Goal: Information Seeking & Learning: Learn about a topic

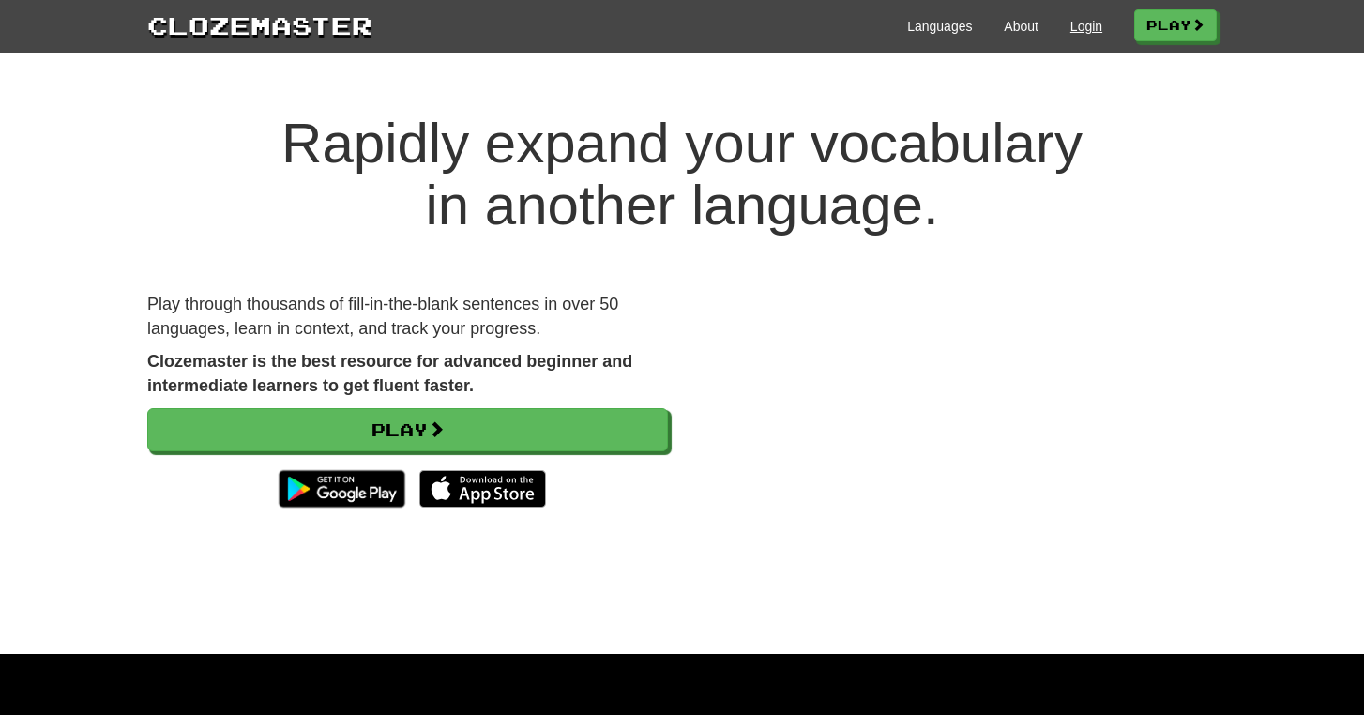
click at [1087, 23] on link "Login" at bounding box center [1086, 26] width 32 height 19
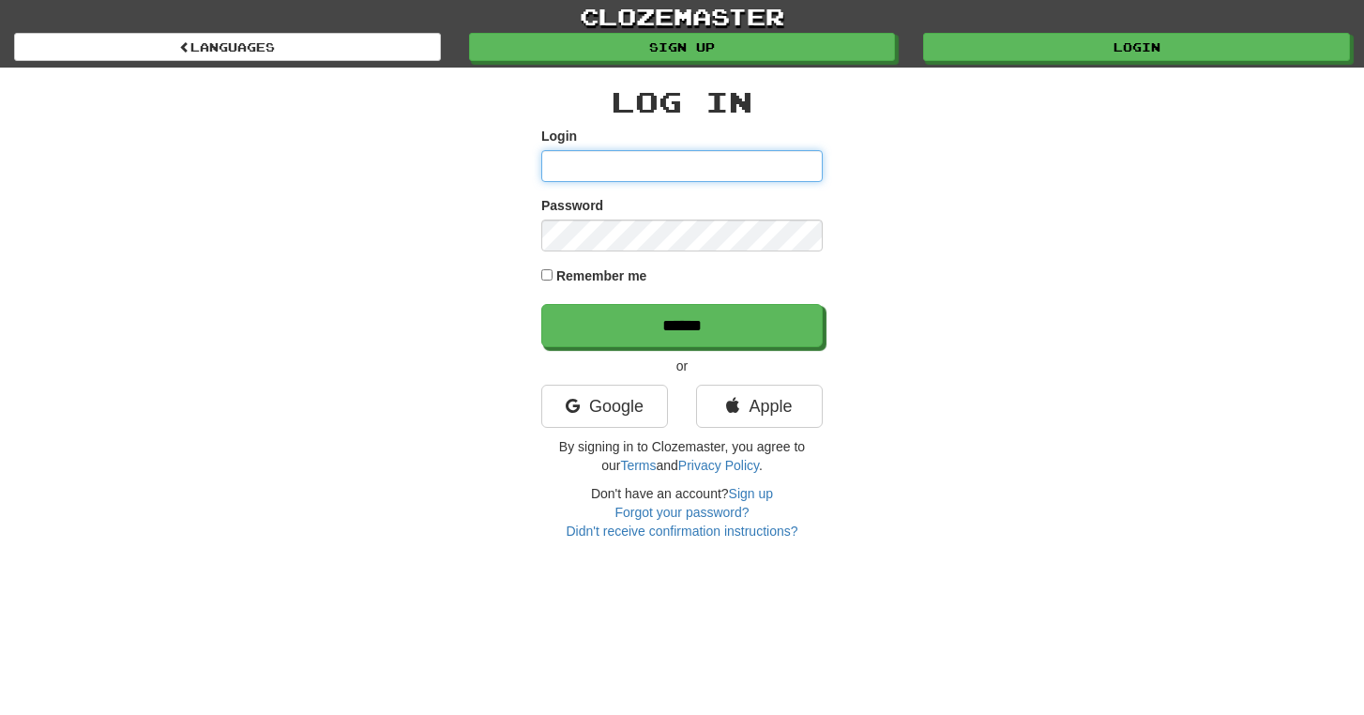
type input "**********"
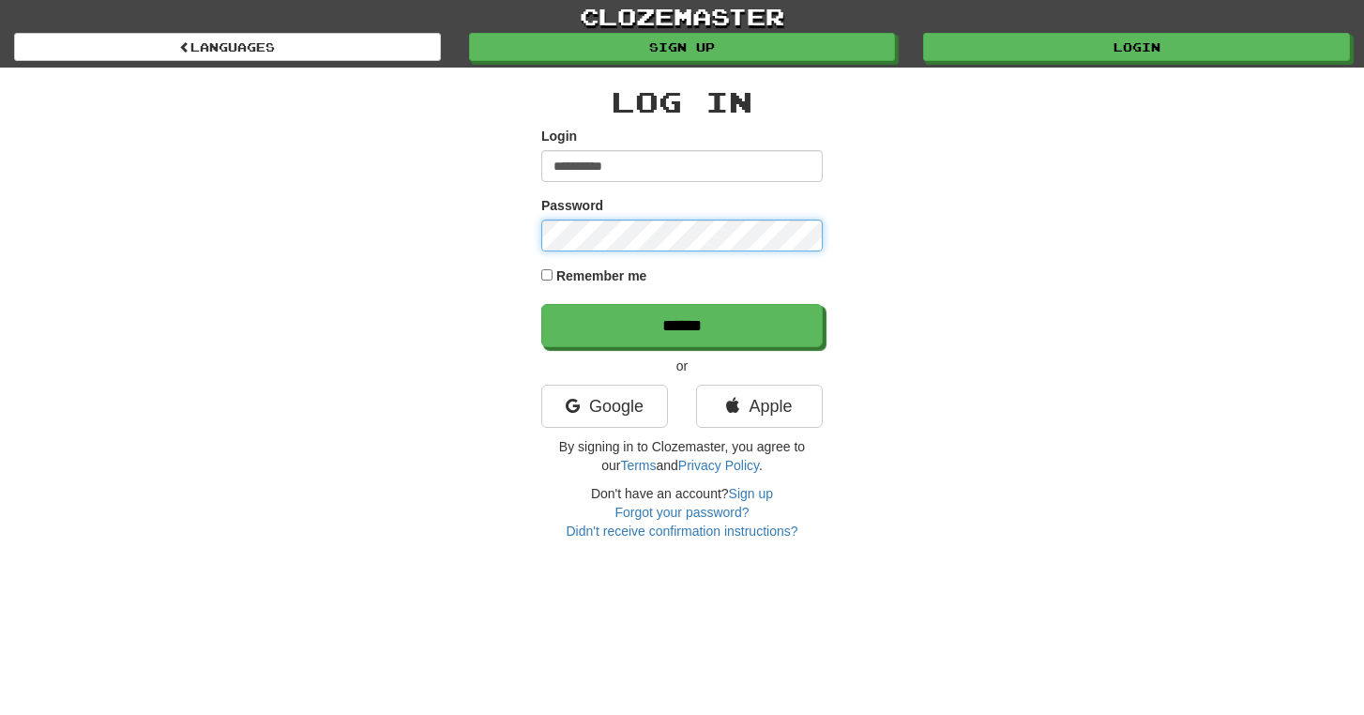
click at [682, 325] on input "******" at bounding box center [681, 325] width 281 height 43
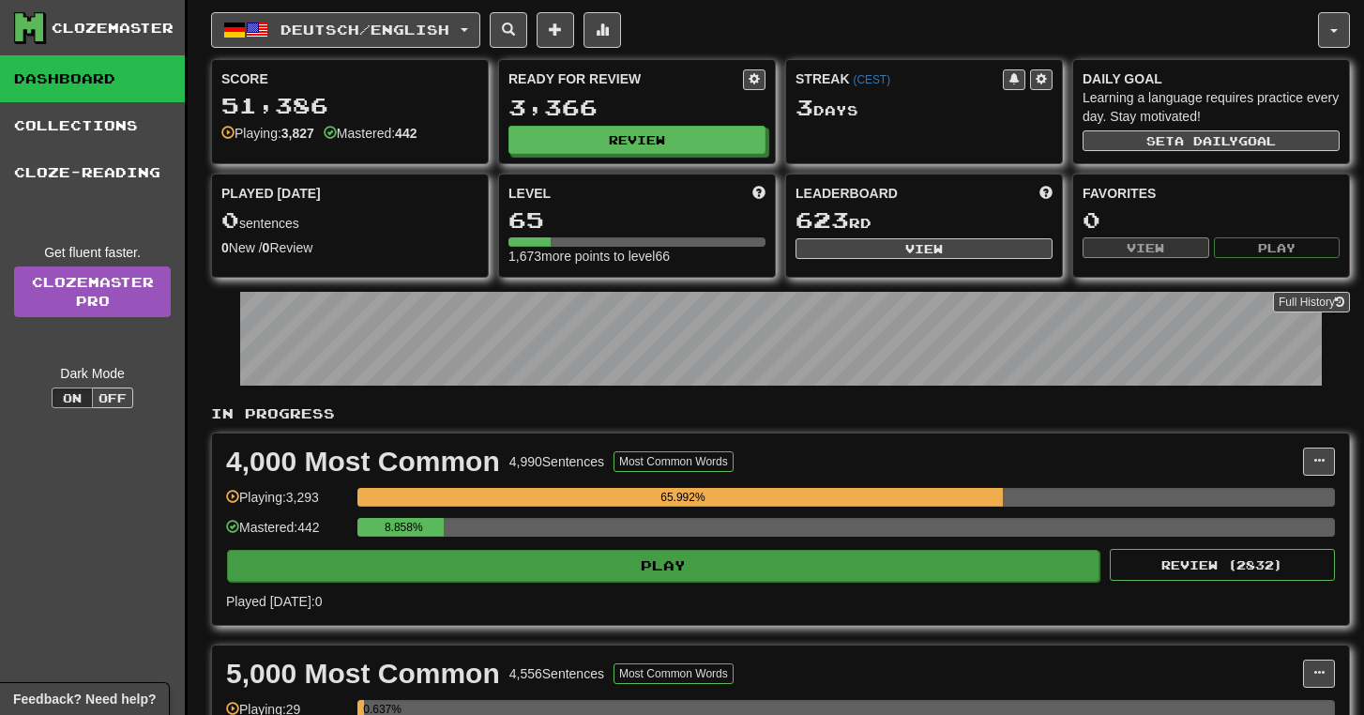
click at [838, 579] on button "Play" at bounding box center [663, 566] width 872 height 32
select select "**"
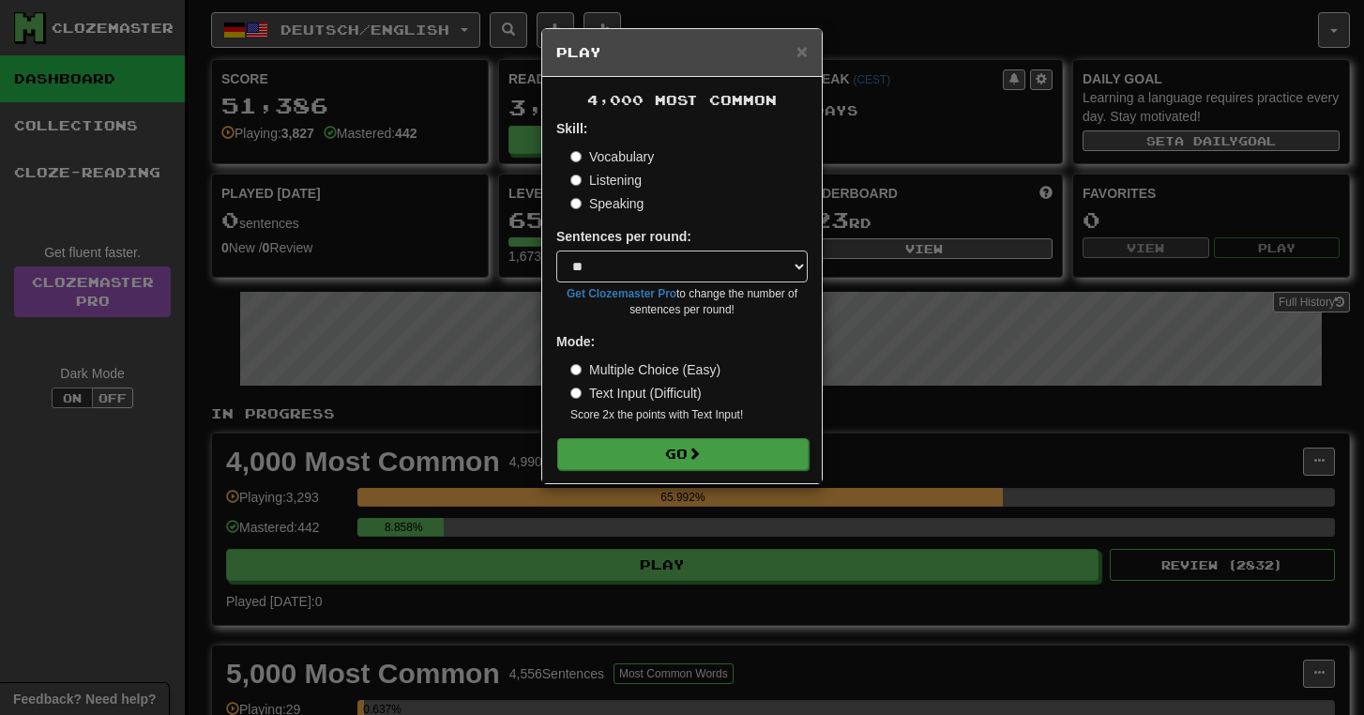
click at [766, 452] on button "Go" at bounding box center [682, 454] width 251 height 32
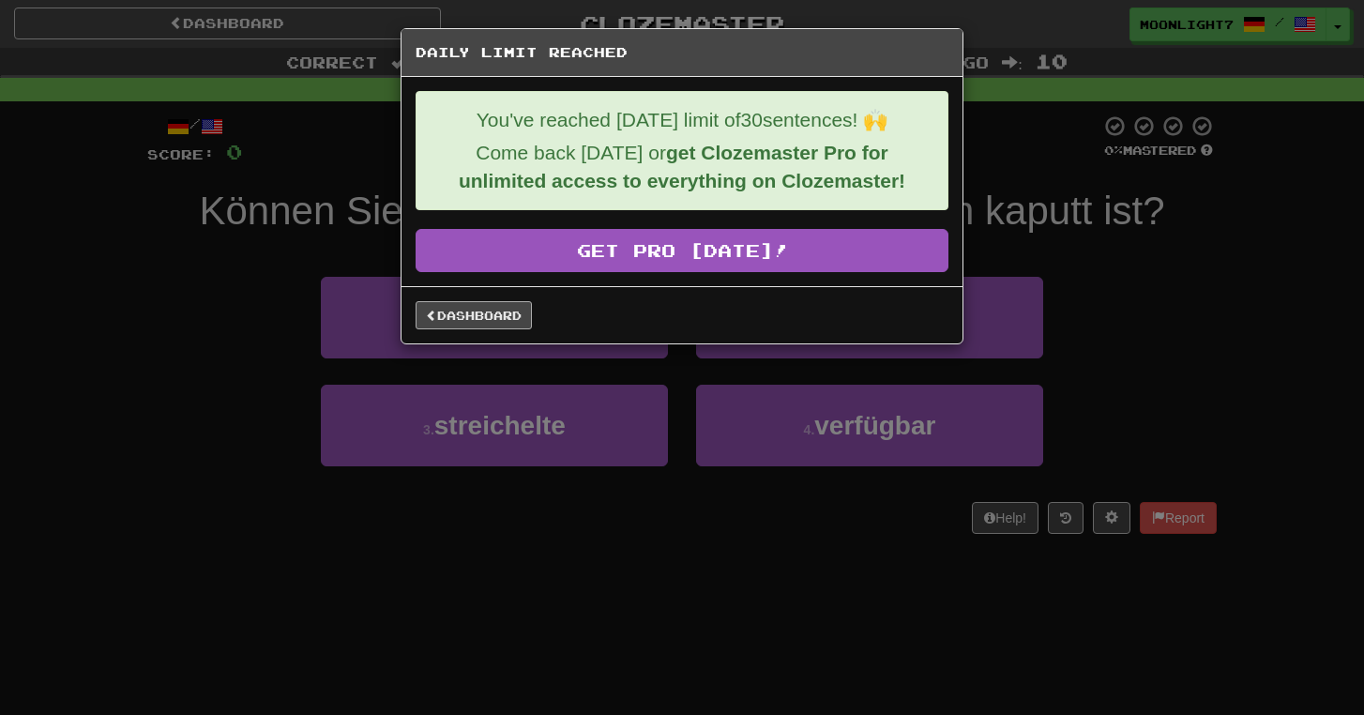
click at [484, 320] on link "Dashboard" at bounding box center [473, 315] width 116 height 28
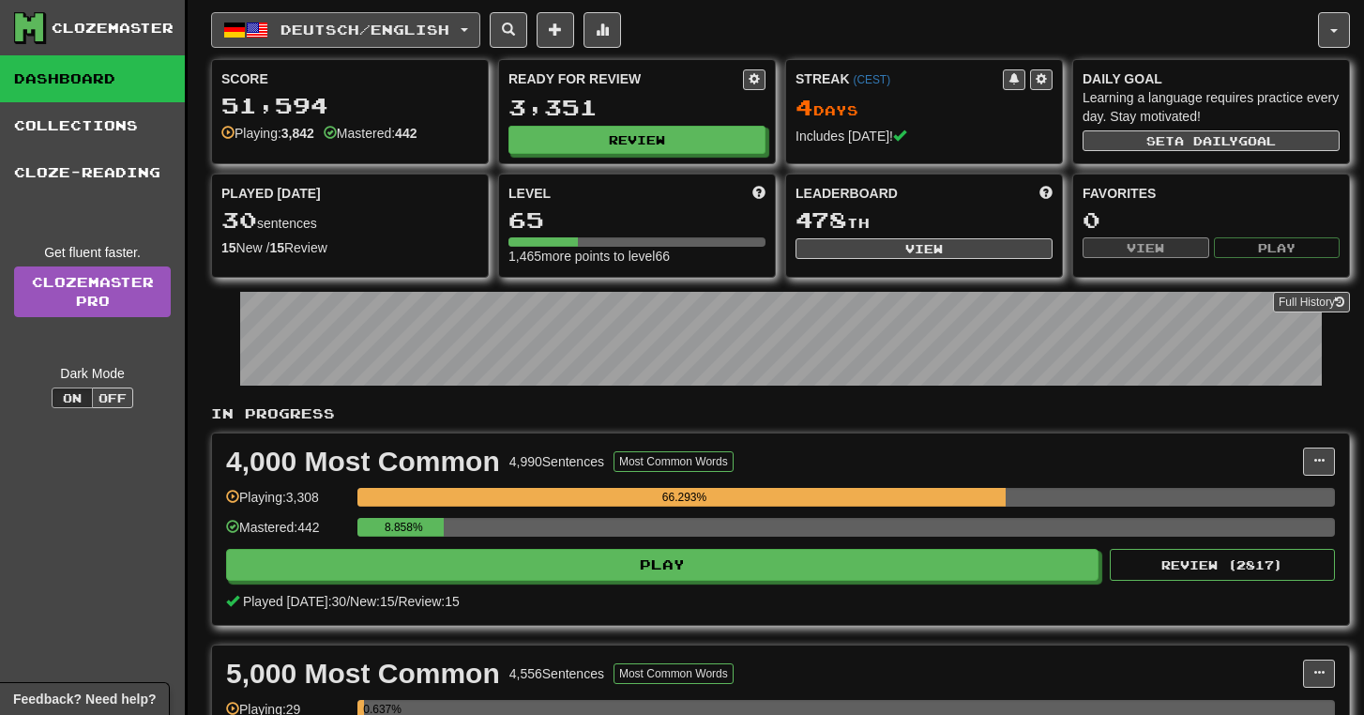
click at [394, 26] on span "Deutsch / English" at bounding box center [364, 30] width 169 height 16
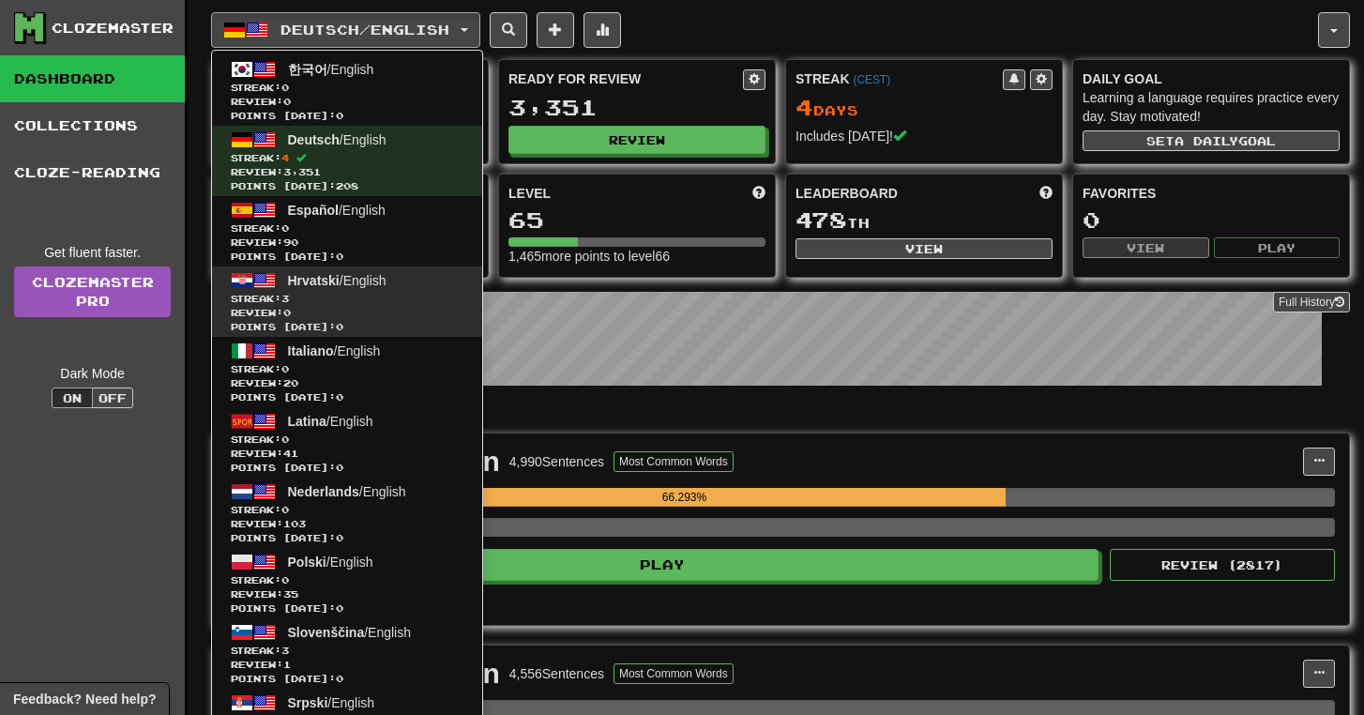
click at [421, 310] on span "Review: 0" at bounding box center [347, 313] width 233 height 14
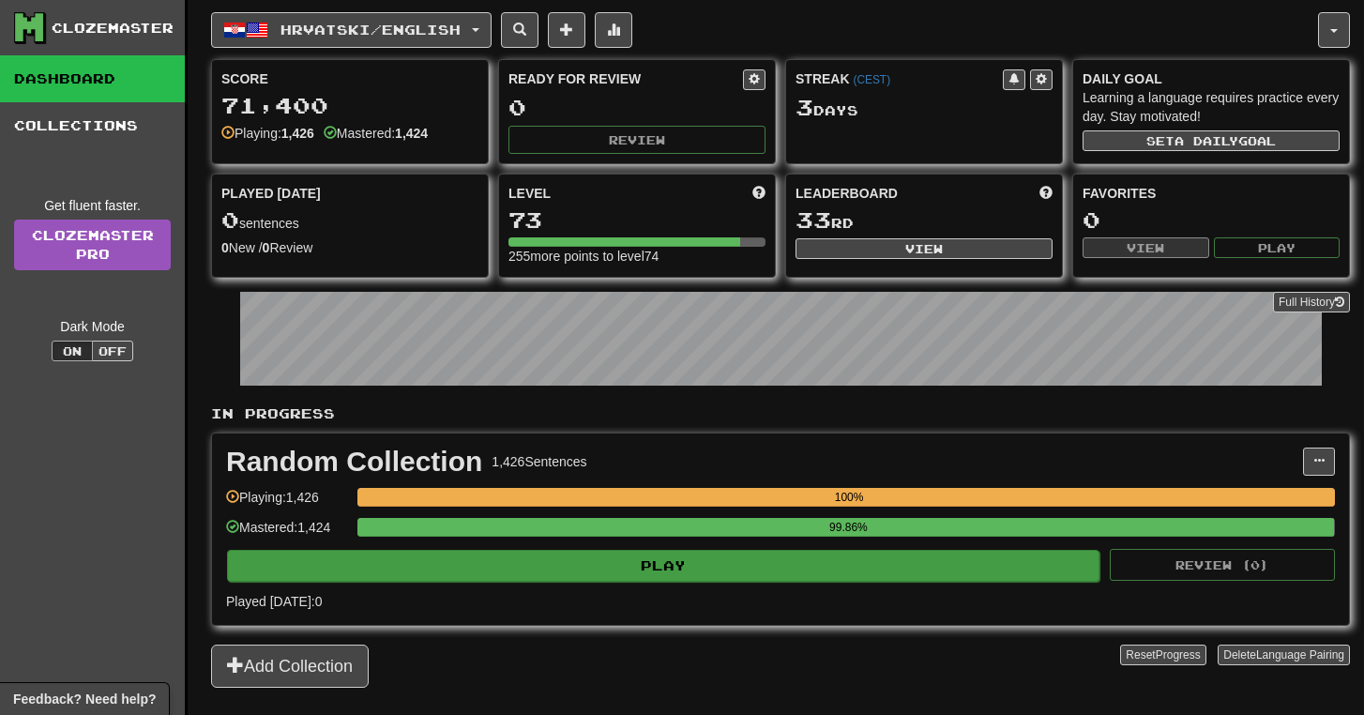
click at [868, 569] on button "Play" at bounding box center [663, 566] width 872 height 32
select select "**"
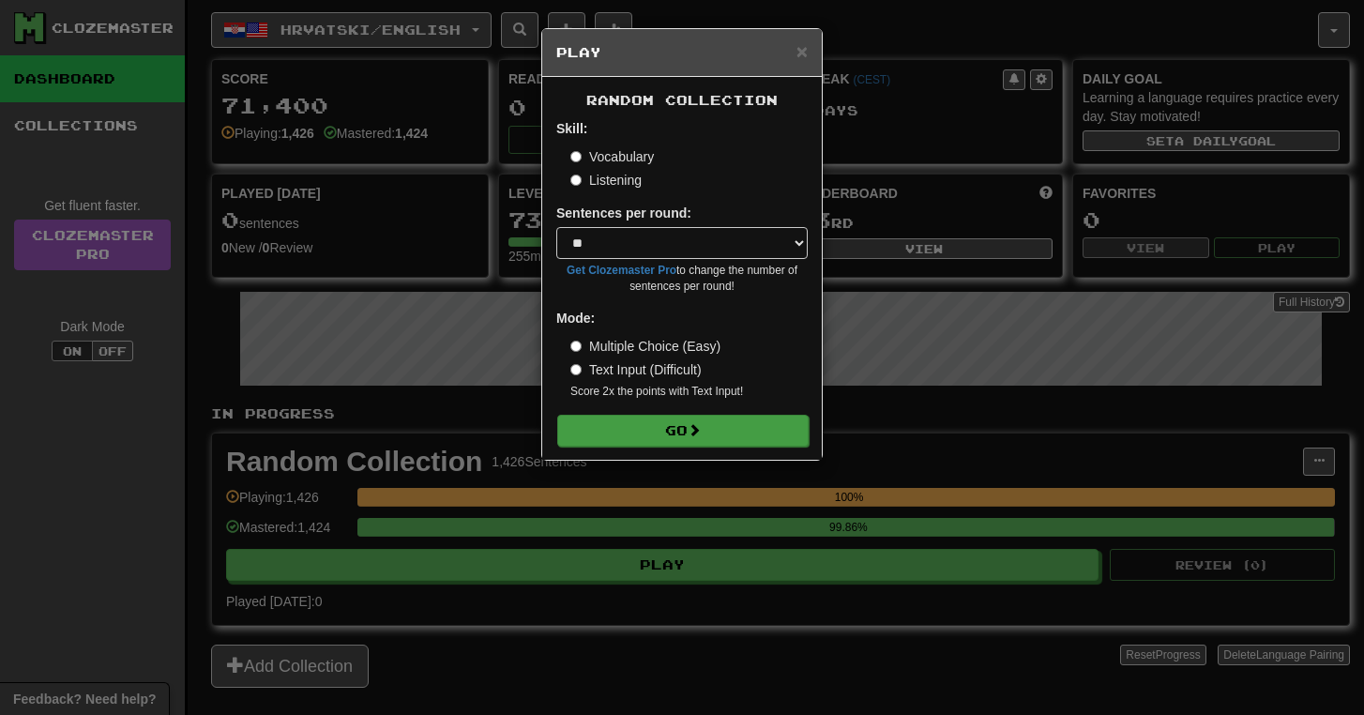
click at [786, 434] on button "Go" at bounding box center [682, 431] width 251 height 32
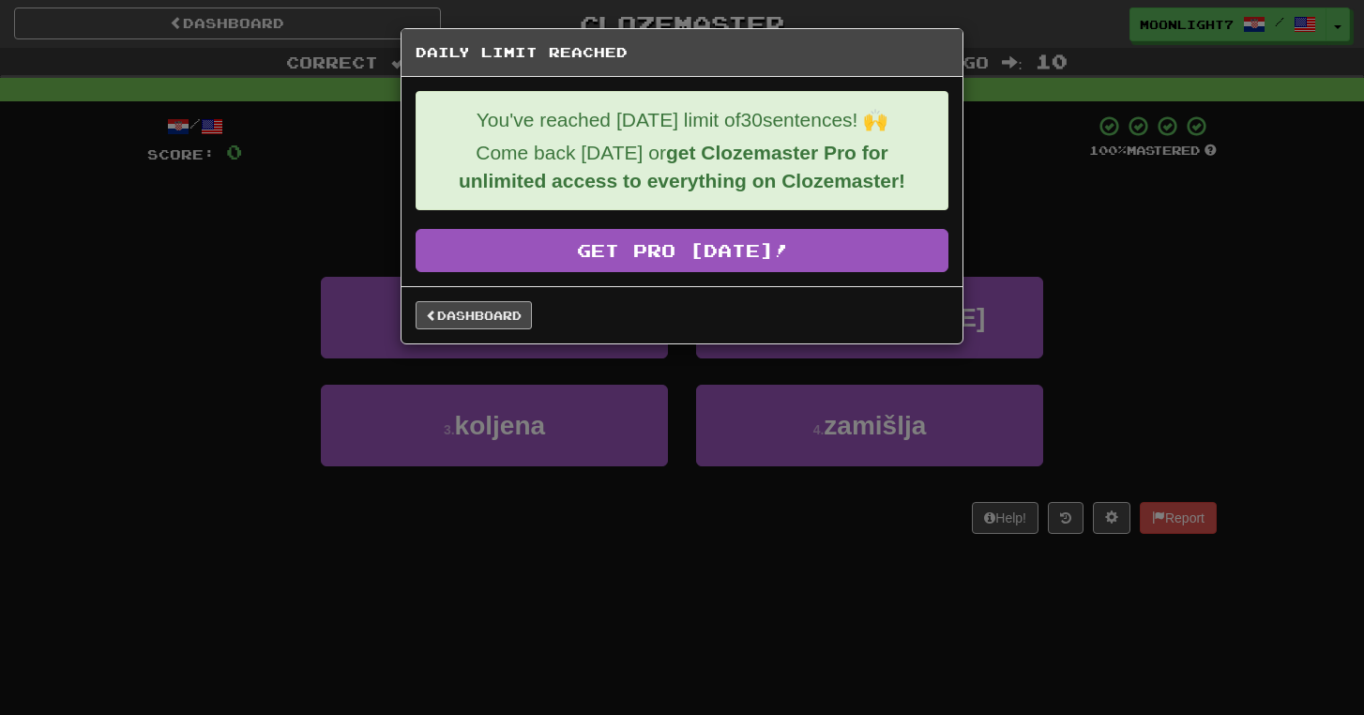
click at [502, 310] on link "Dashboard" at bounding box center [473, 315] width 116 height 28
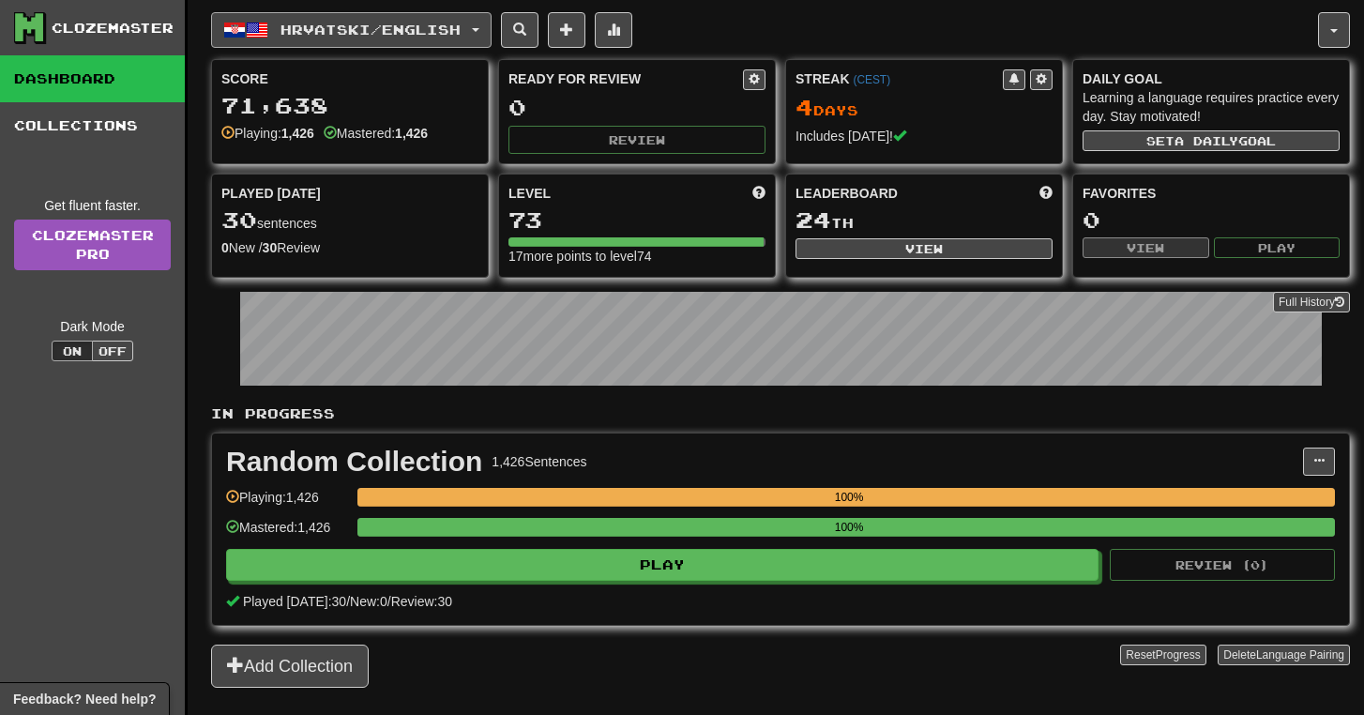
click at [433, 38] on button "Hrvatski / English" at bounding box center [351, 30] width 280 height 36
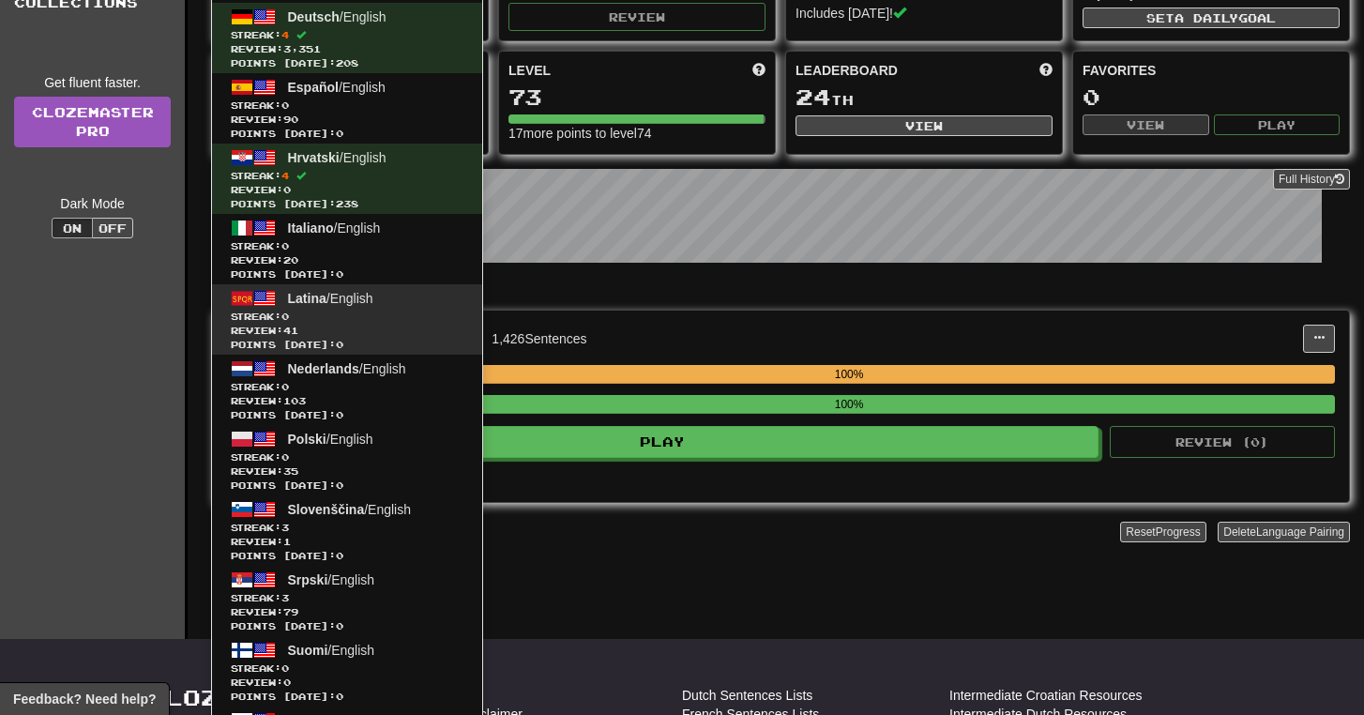
scroll to position [127, 0]
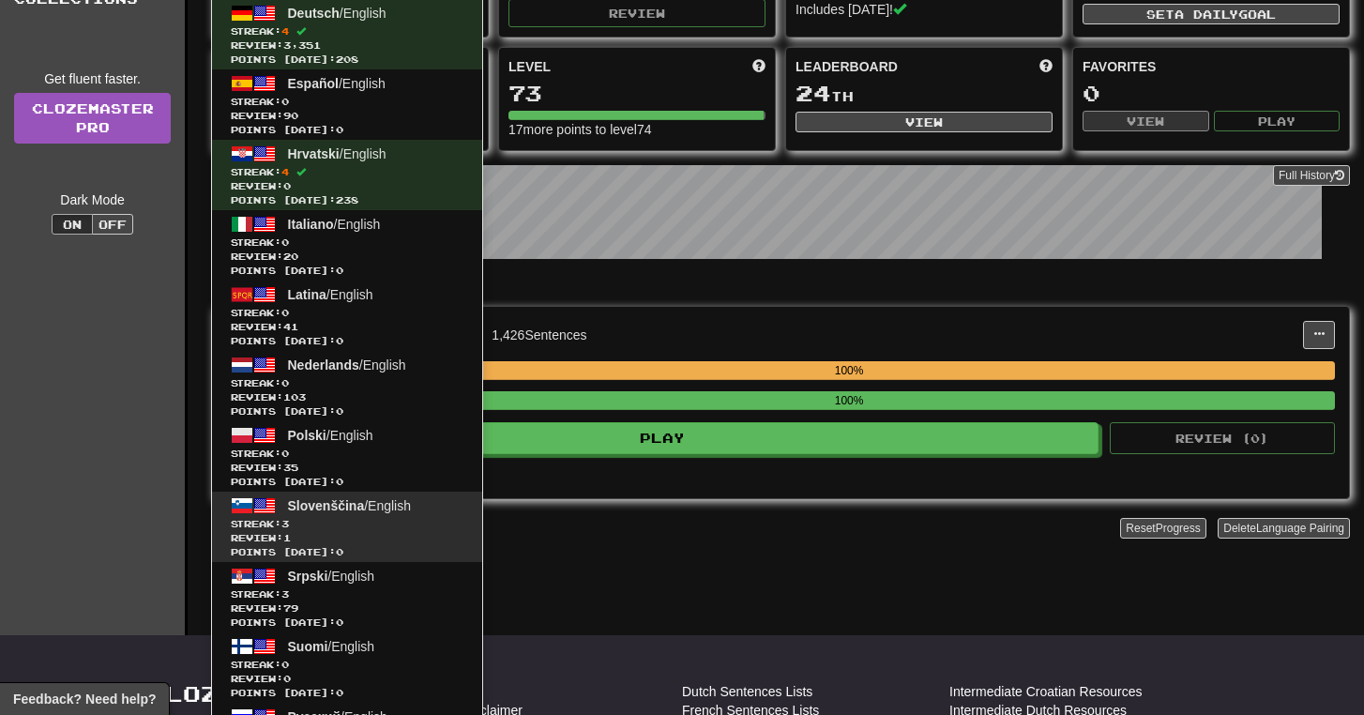
click at [375, 521] on span "Streak: 3" at bounding box center [347, 524] width 233 height 14
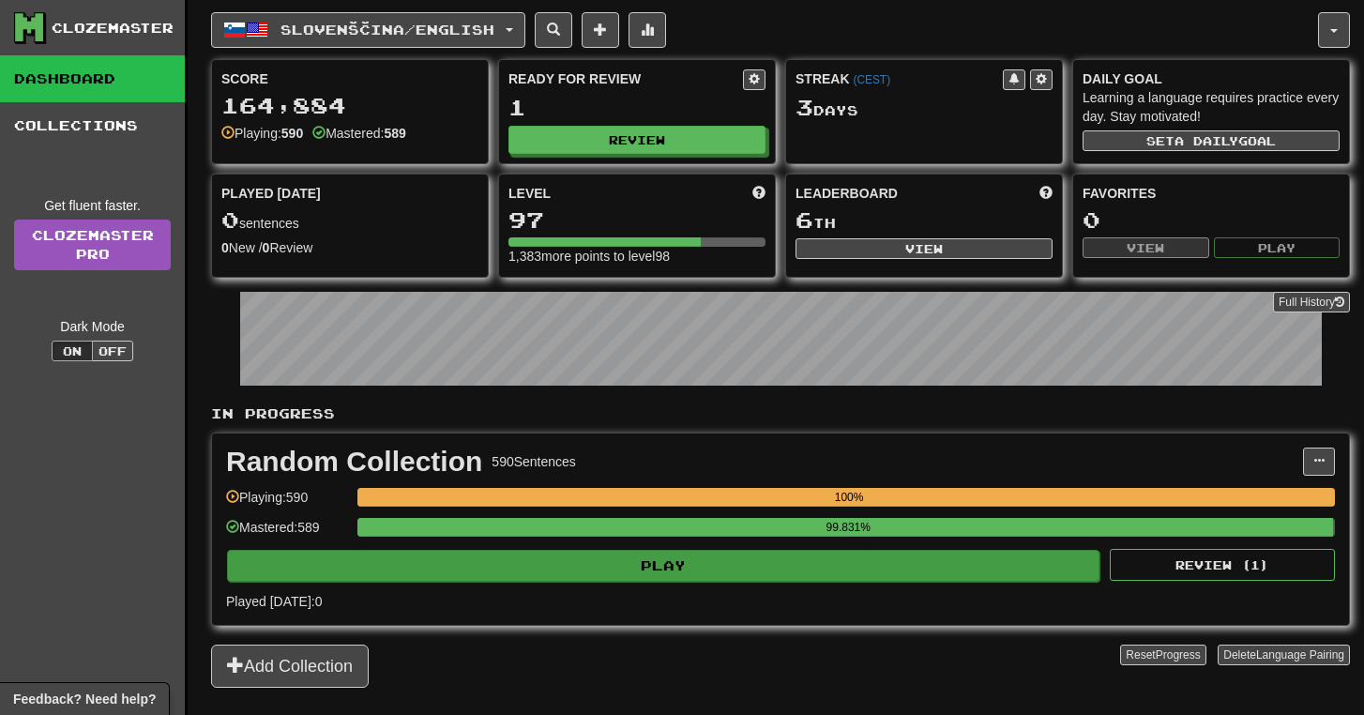
click at [563, 566] on button "Play" at bounding box center [663, 566] width 872 height 32
select select "**"
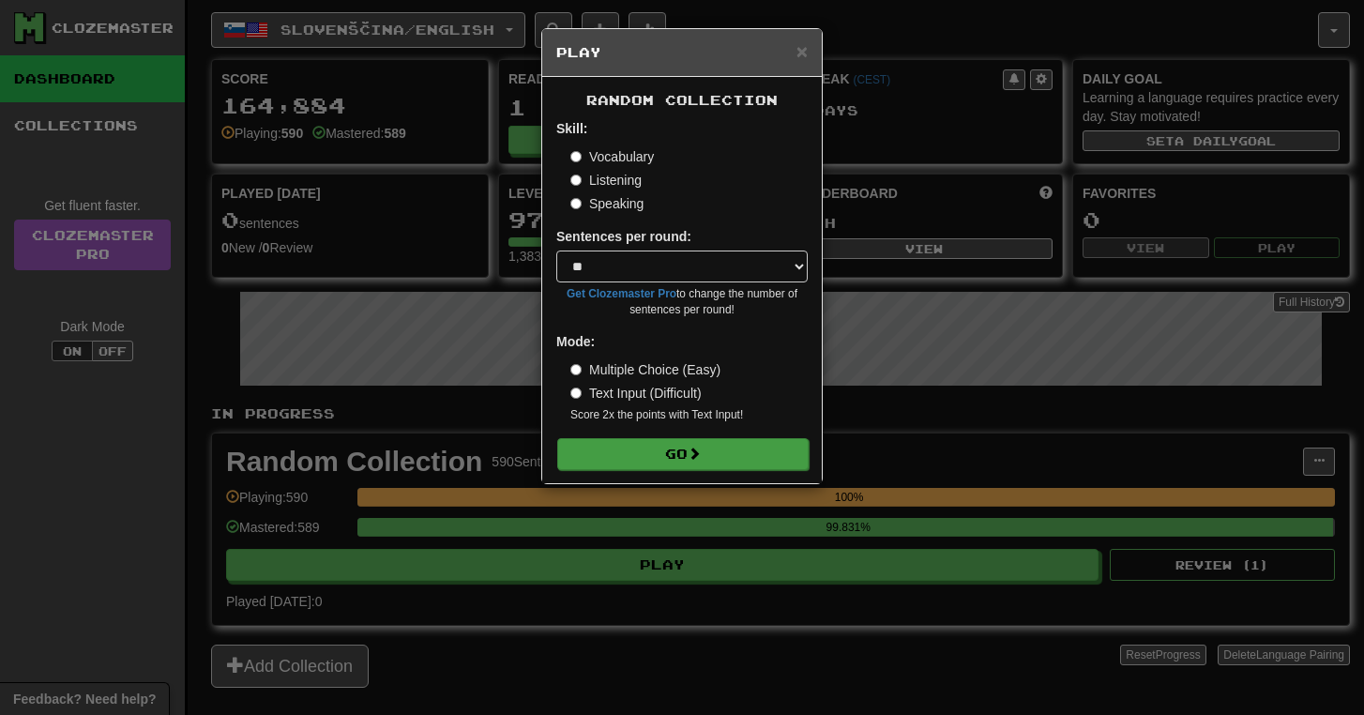
click at [585, 457] on button "Go" at bounding box center [682, 454] width 251 height 32
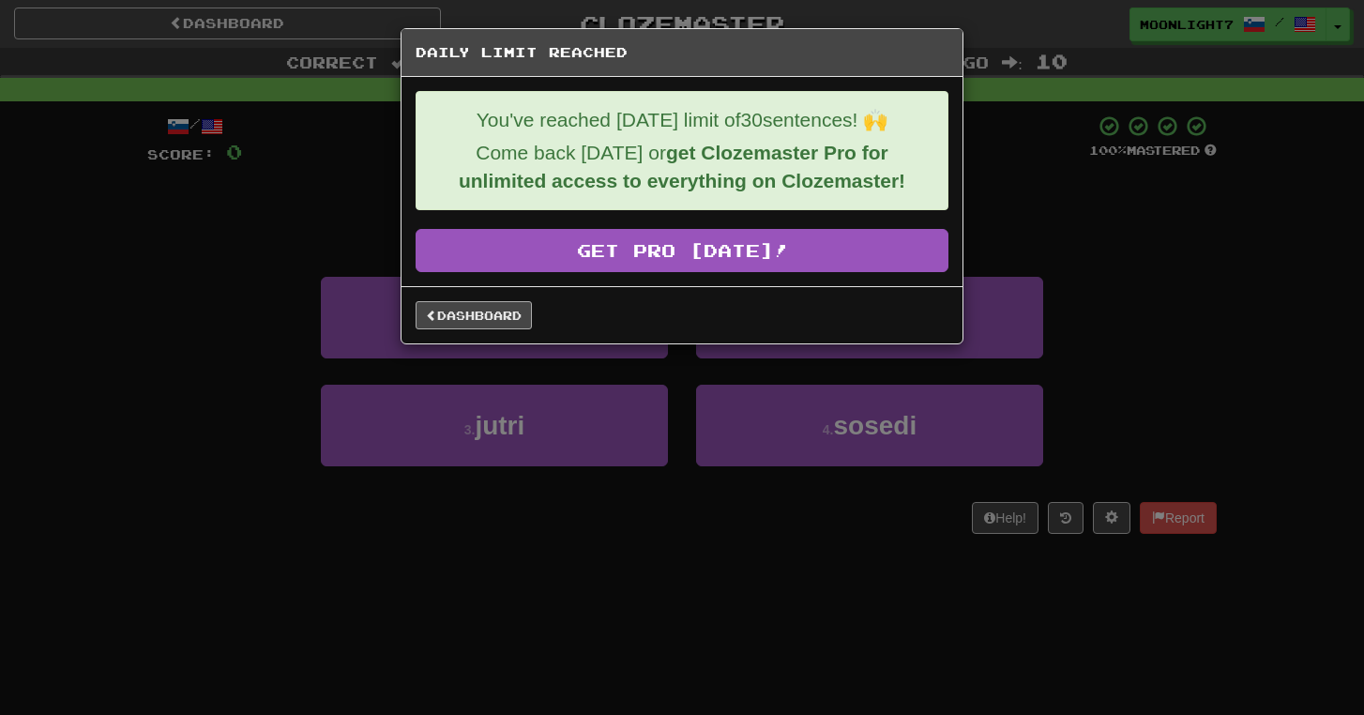
click at [475, 305] on link "Dashboard" at bounding box center [473, 315] width 116 height 28
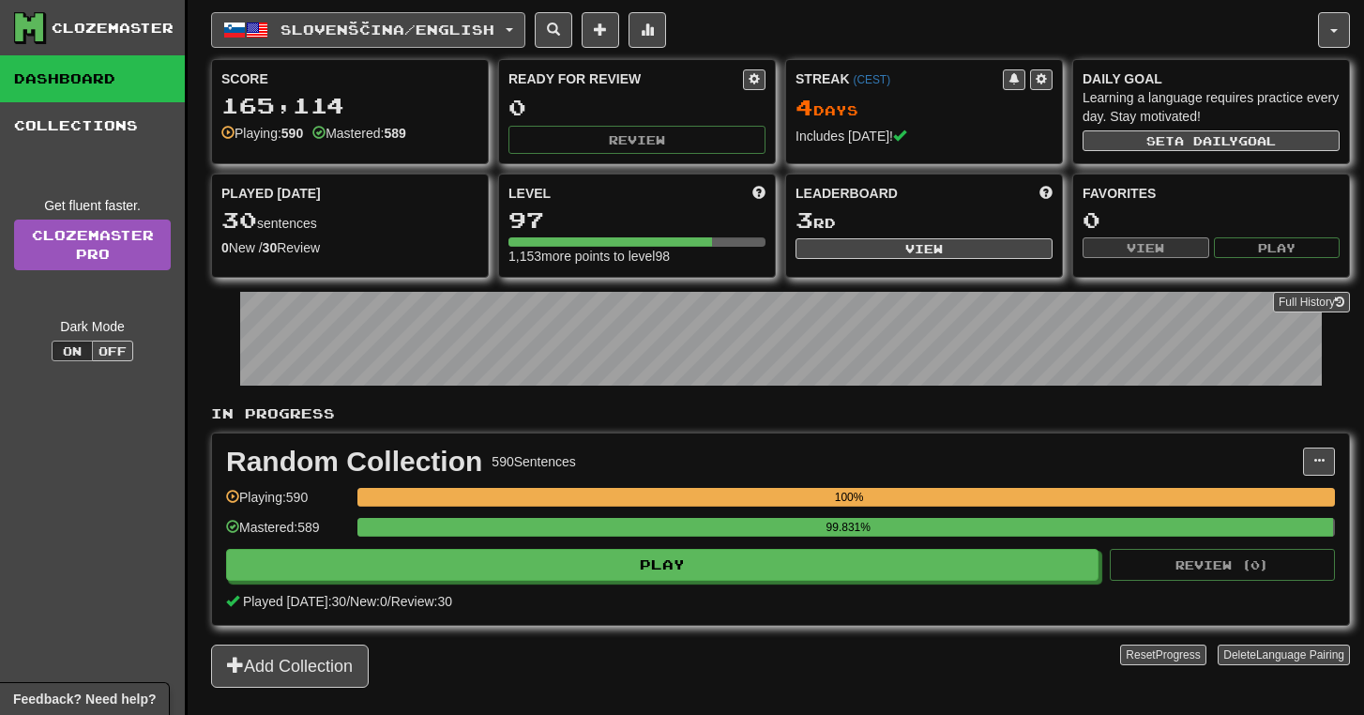
click at [370, 29] on span "Slovenščina / English" at bounding box center [387, 30] width 214 height 16
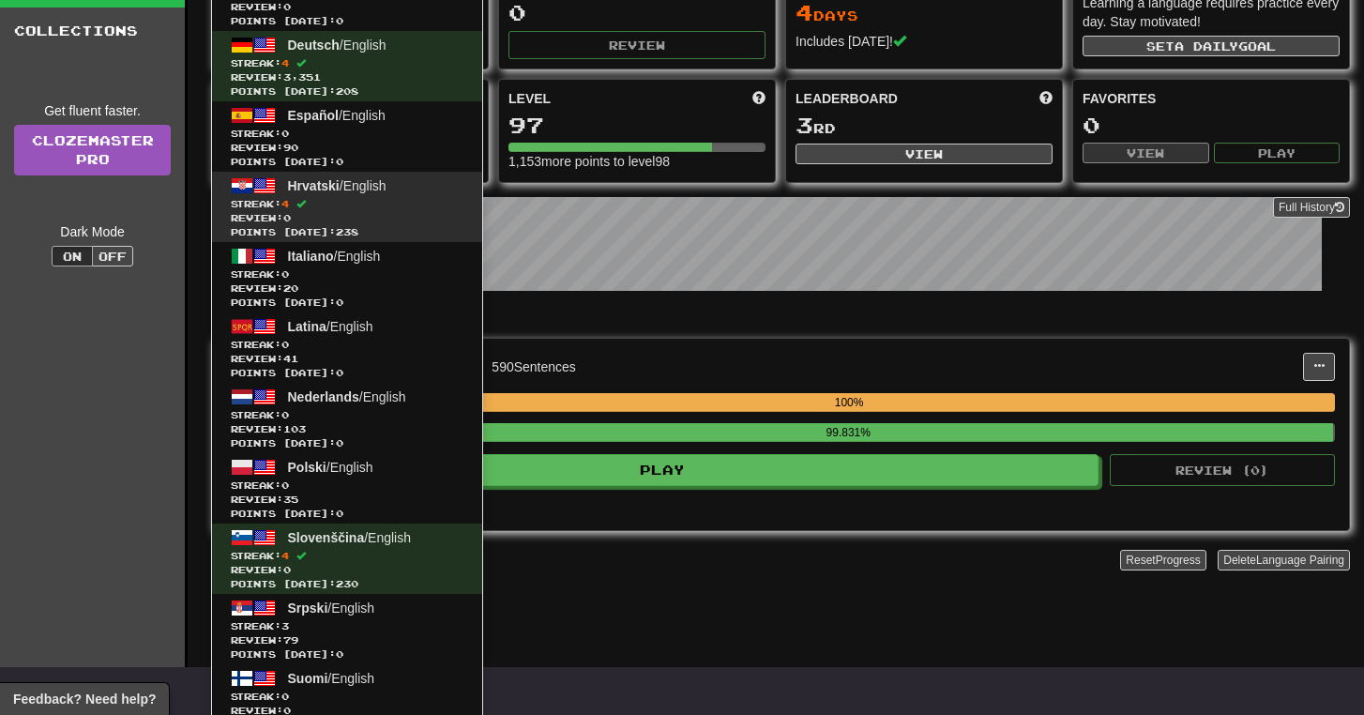
scroll to position [239, 0]
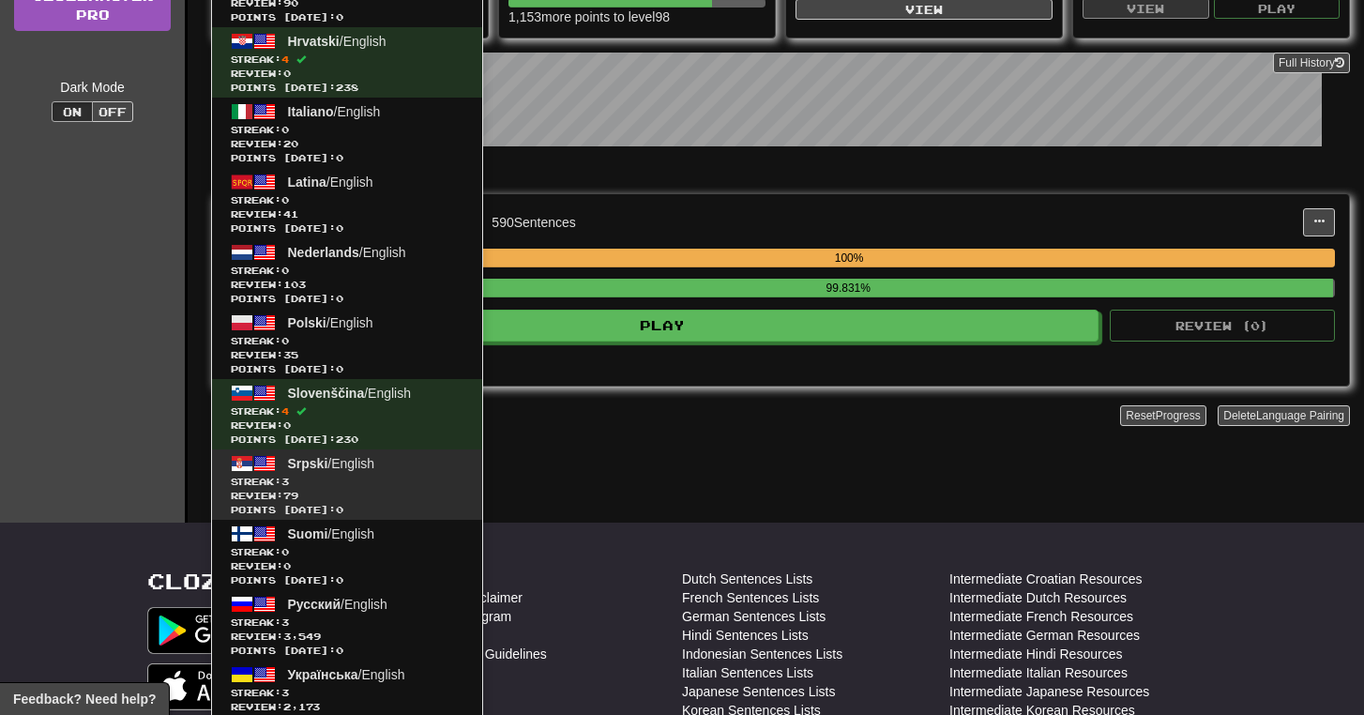
click at [366, 466] on span "Srpski / English" at bounding box center [331, 463] width 87 height 15
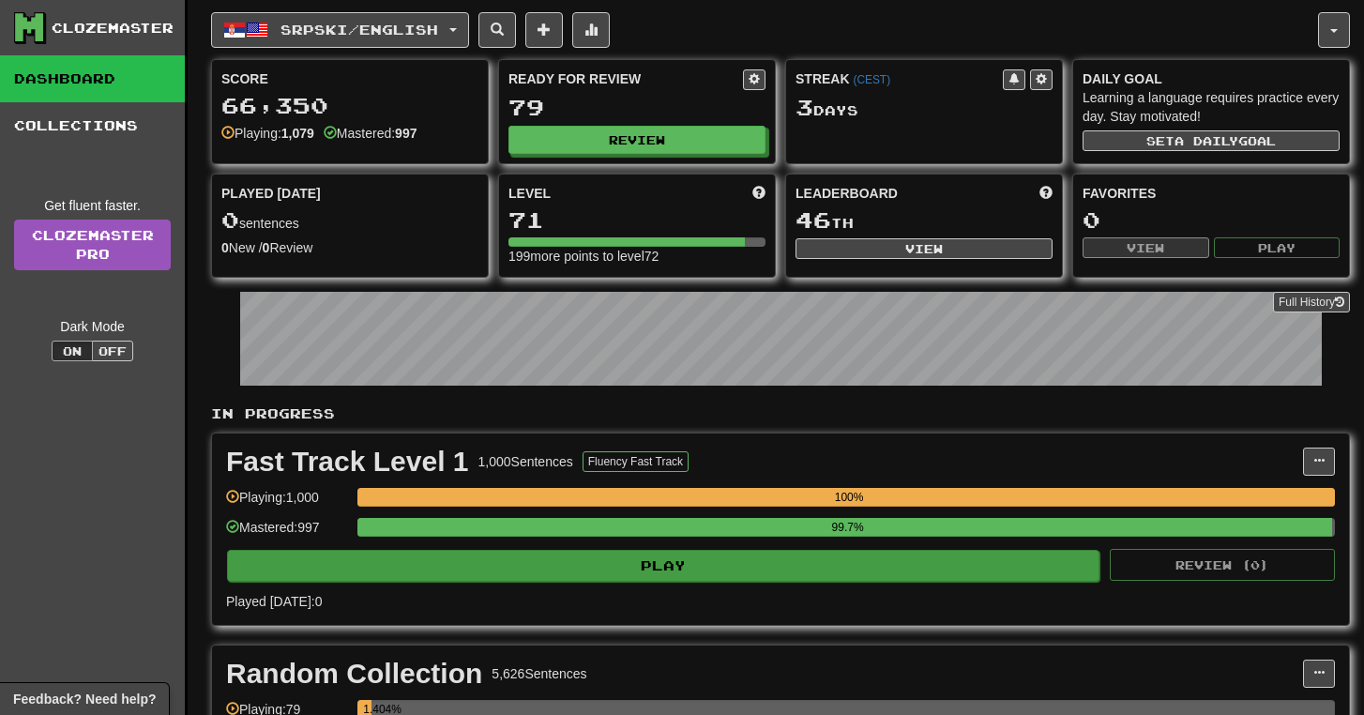
click at [610, 568] on button "Play" at bounding box center [663, 566] width 872 height 32
select select "**"
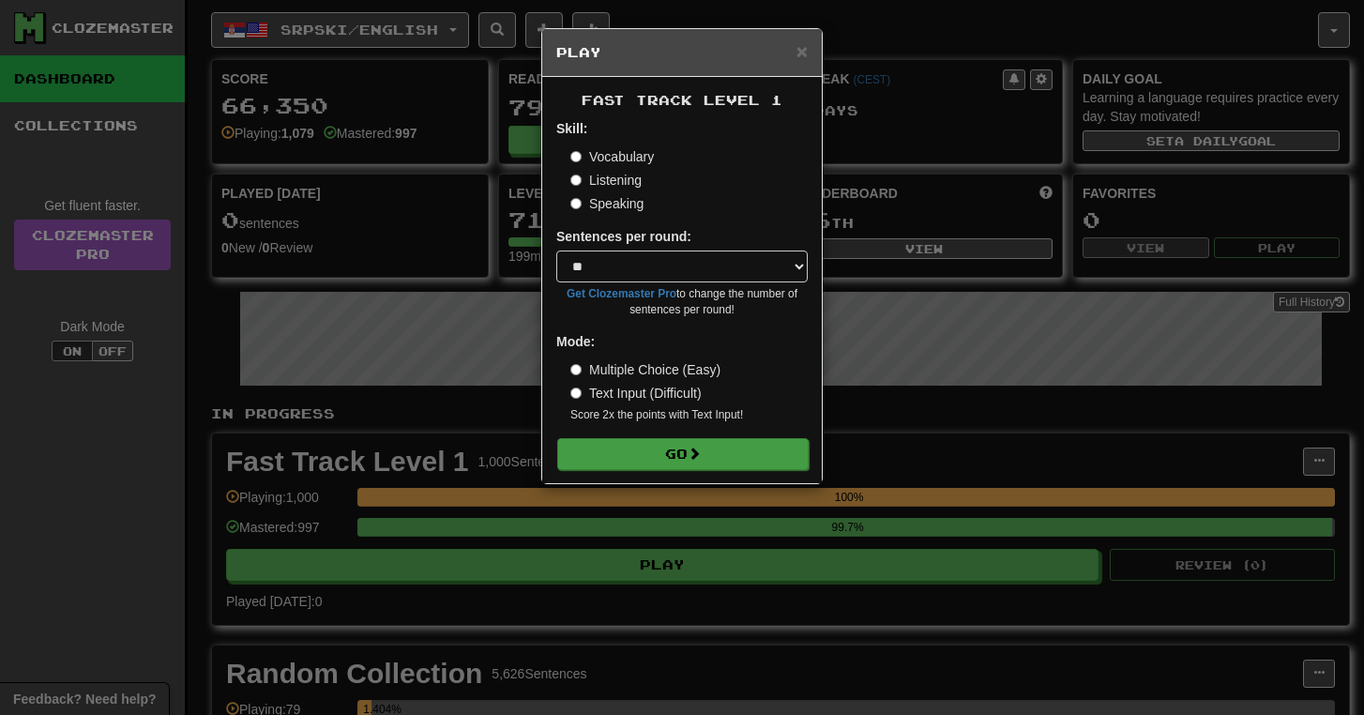
click at [634, 453] on button "Go" at bounding box center [682, 454] width 251 height 32
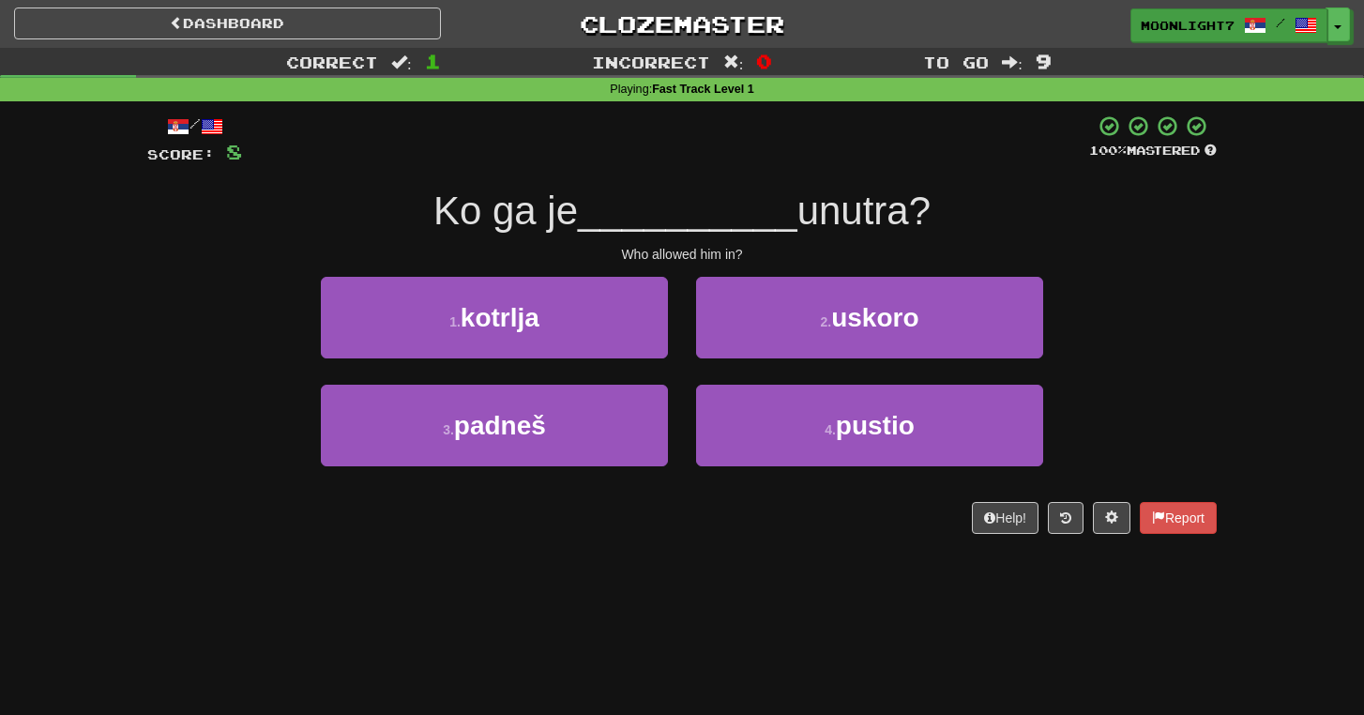
click at [1167, 349] on div "1 . kotrlja 2 . uskoro" at bounding box center [681, 331] width 1125 height 108
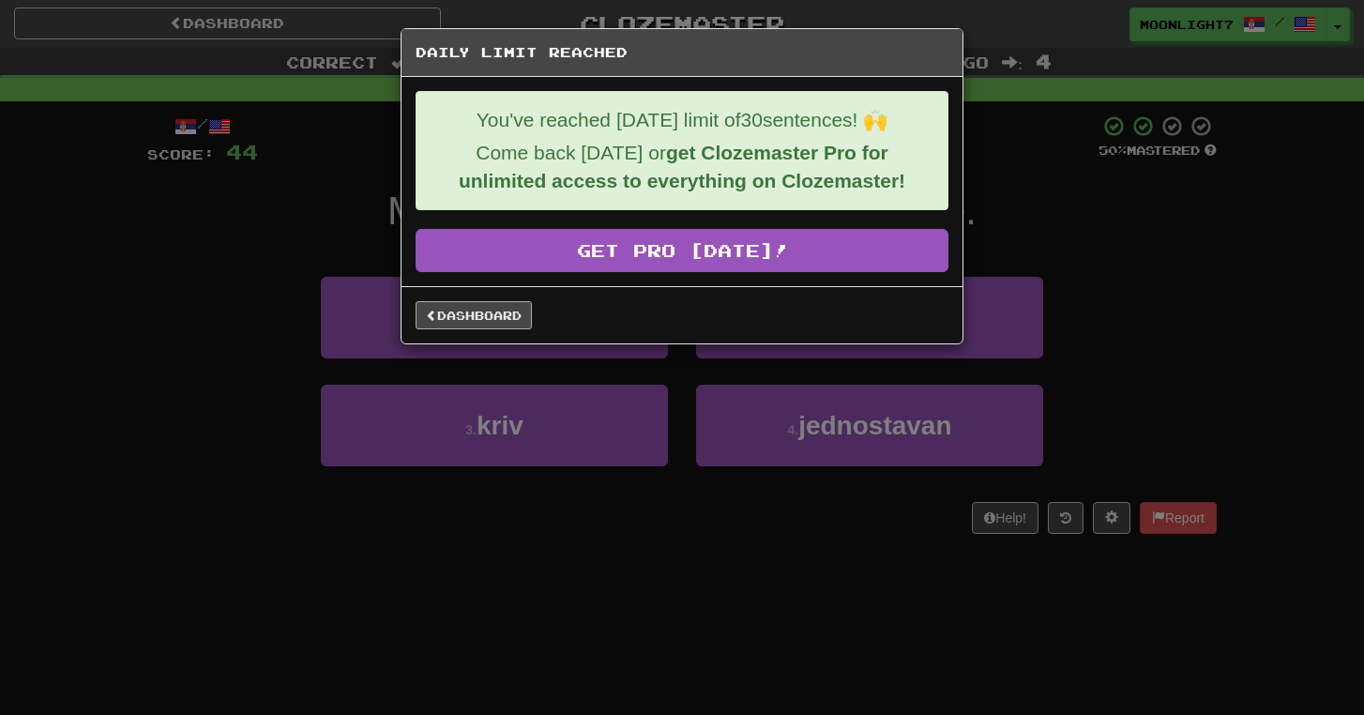
click at [508, 315] on link "Dashboard" at bounding box center [473, 315] width 116 height 28
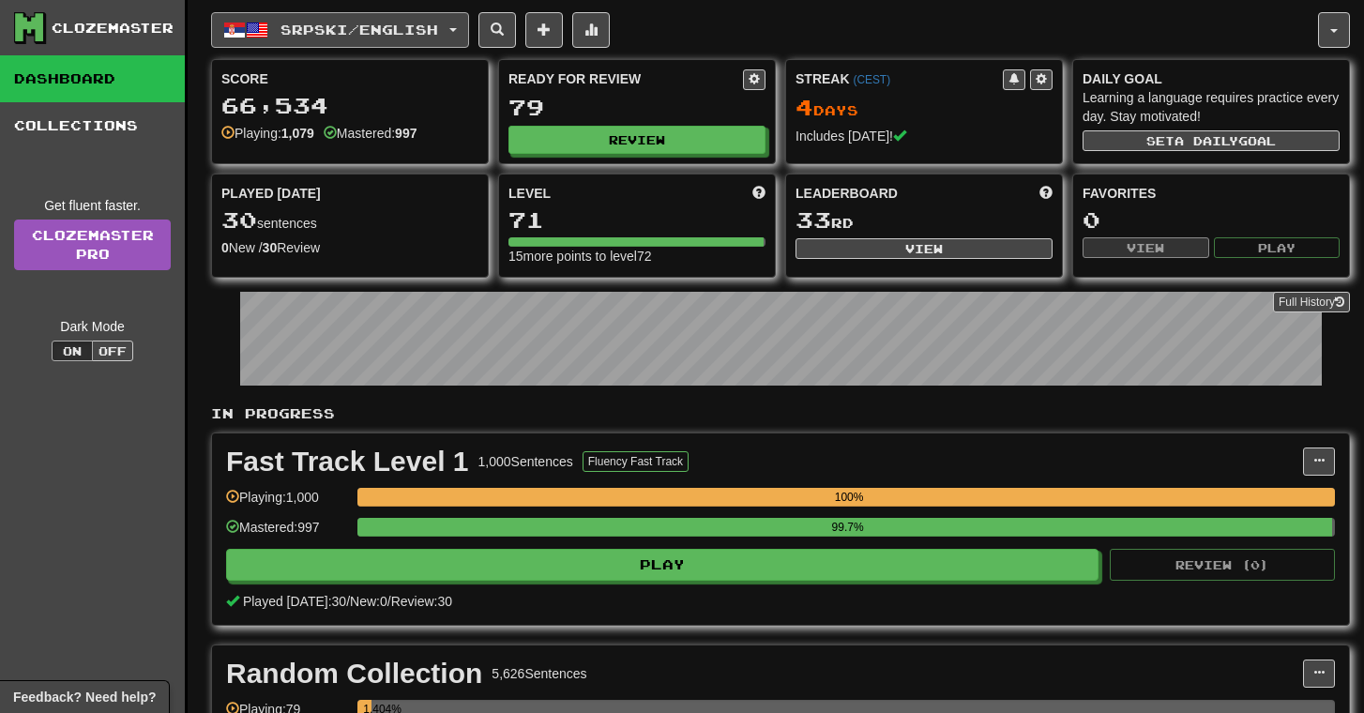
click at [429, 23] on span "Srpski / English" at bounding box center [359, 30] width 158 height 16
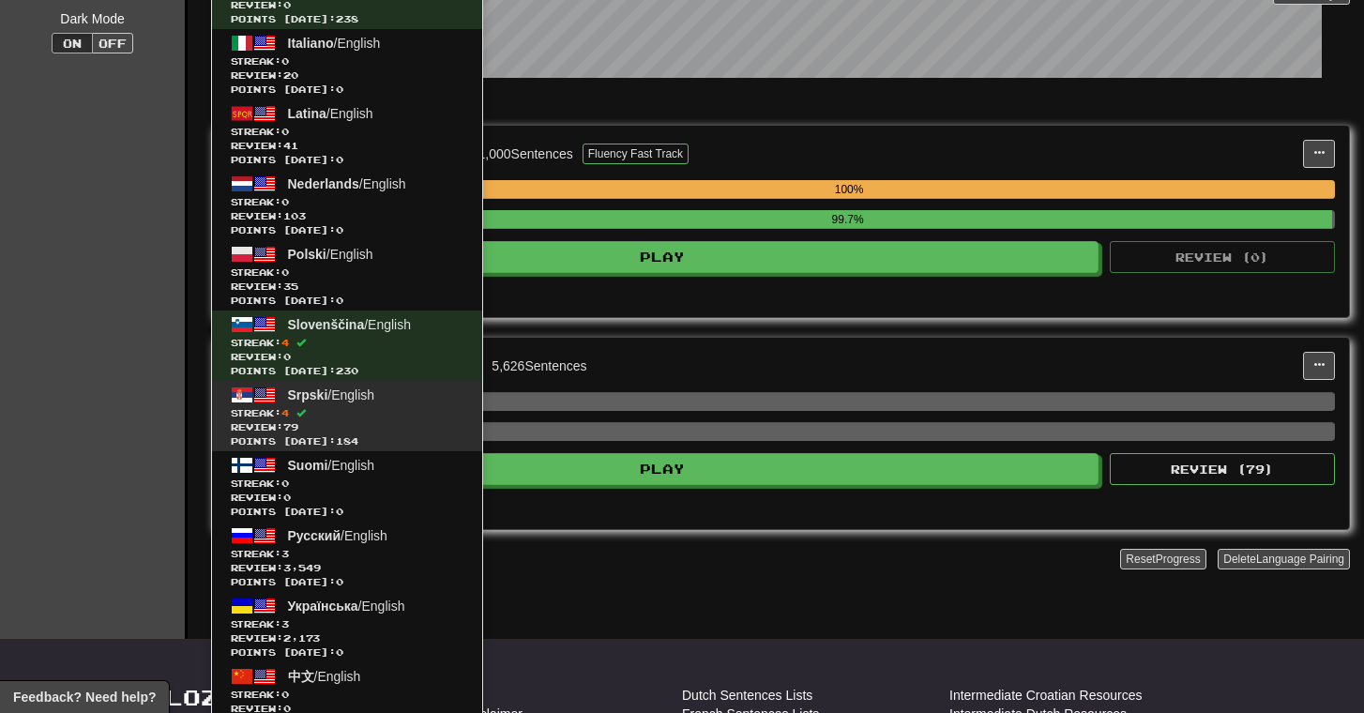
scroll to position [480, 0]
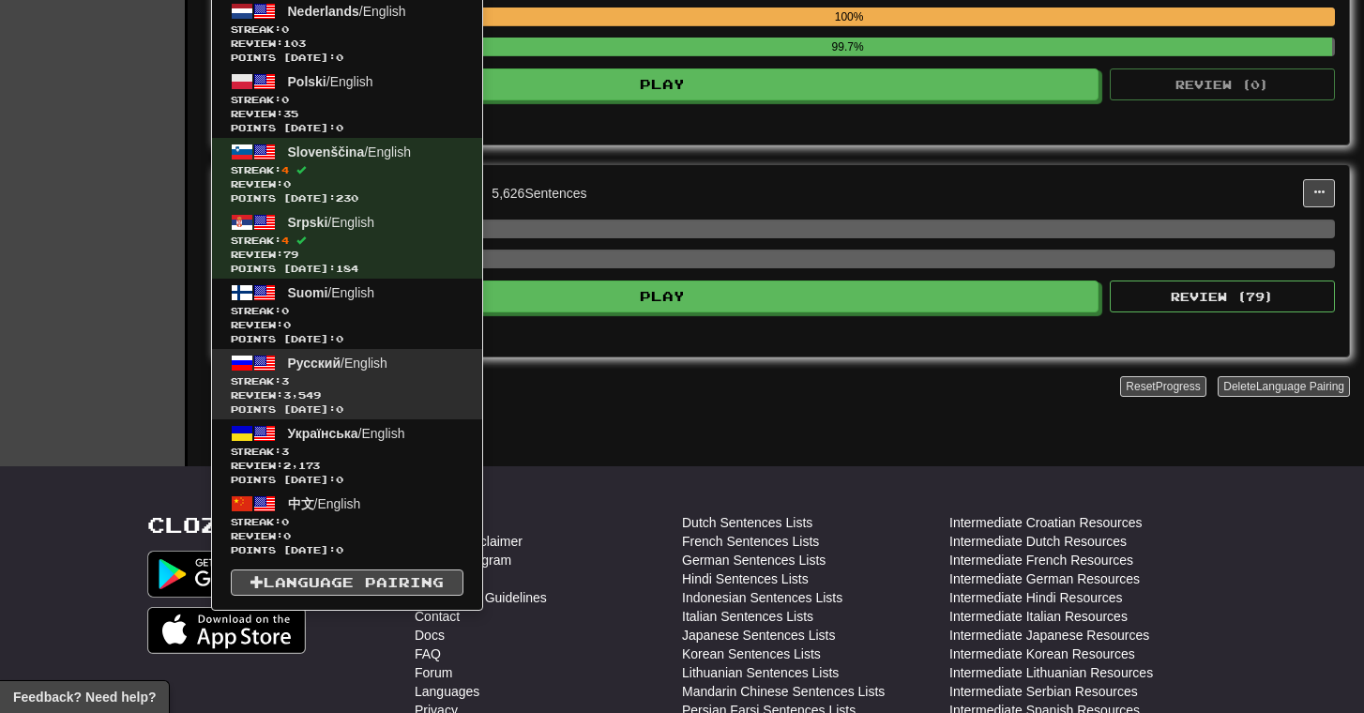
click at [397, 403] on span "Points today: 0" at bounding box center [347, 409] width 233 height 14
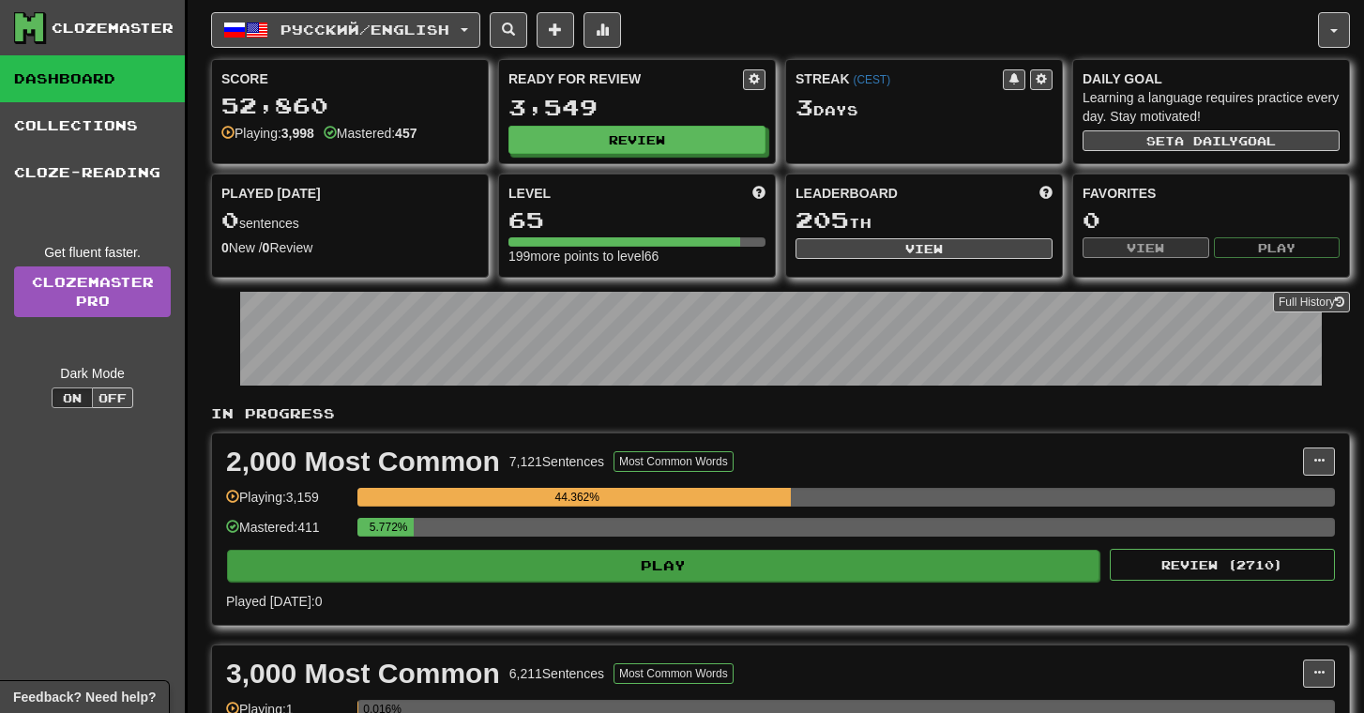
click at [489, 569] on button "Play" at bounding box center [663, 566] width 872 height 32
select select "**"
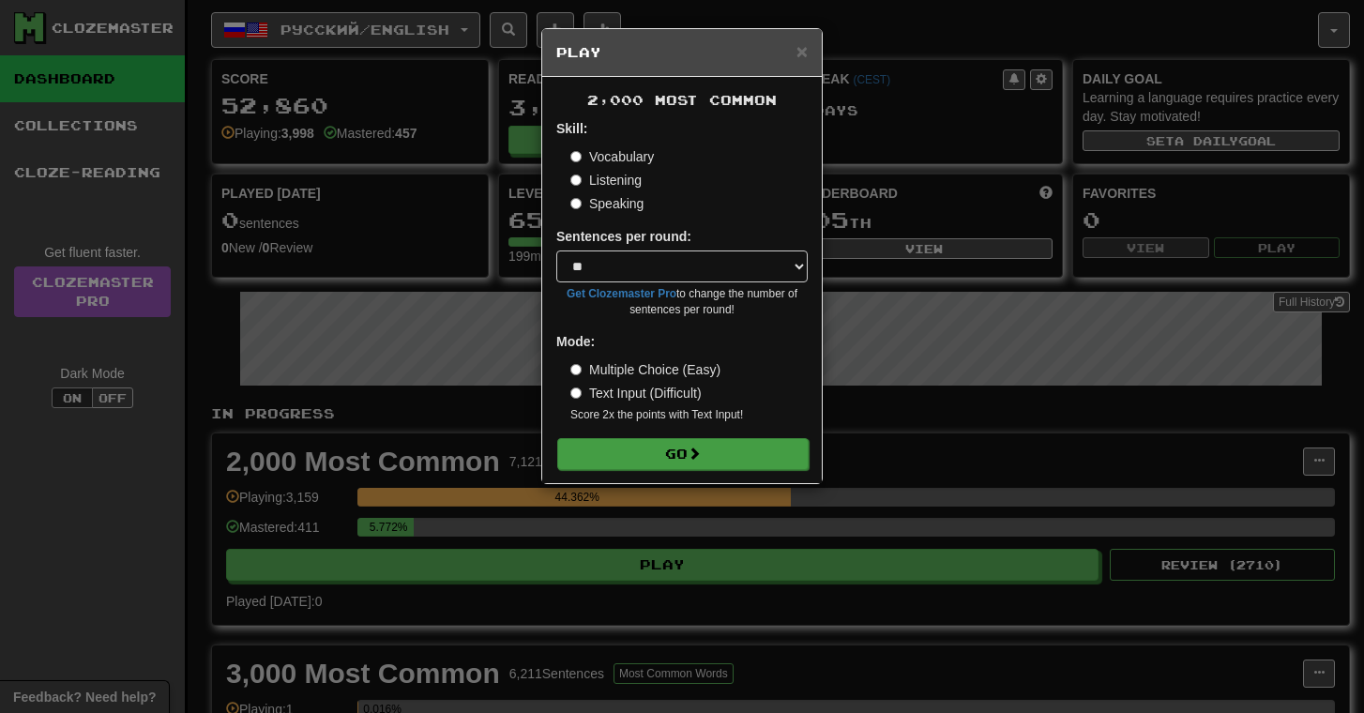
click at [649, 449] on button "Go" at bounding box center [682, 454] width 251 height 32
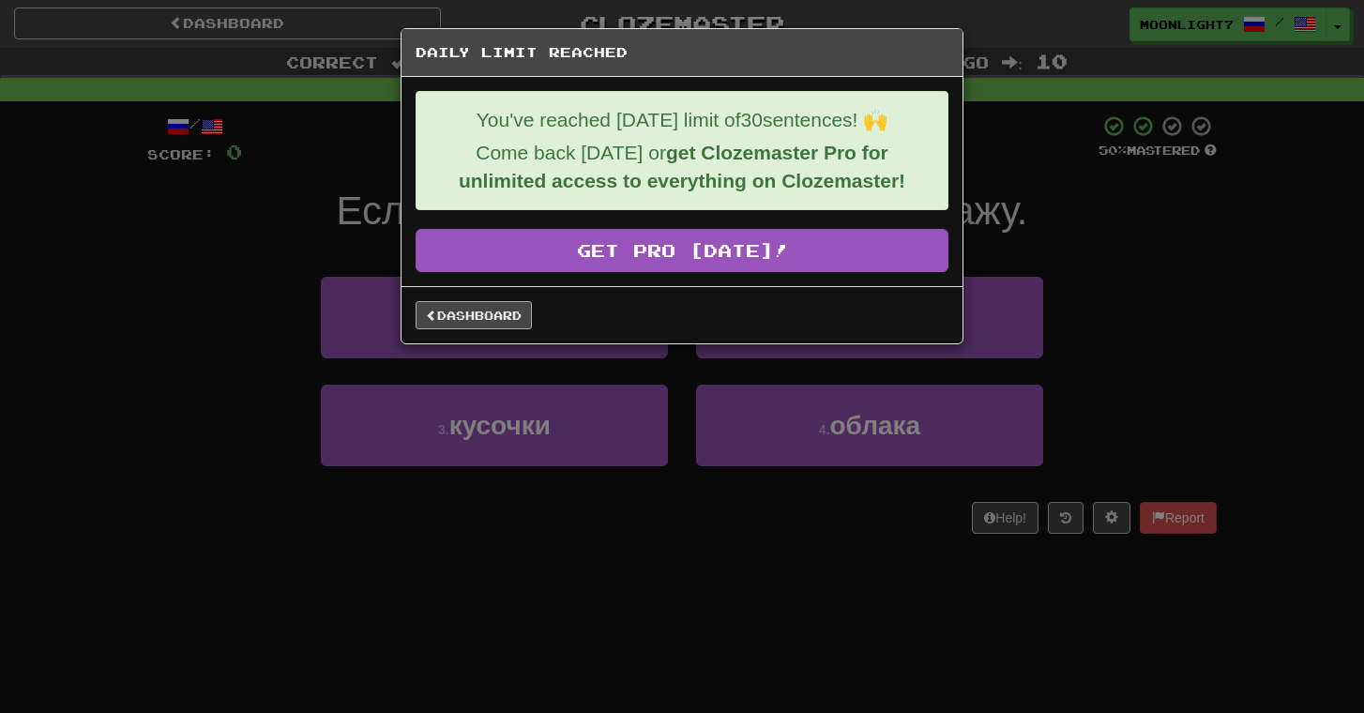
click at [459, 313] on link "Dashboard" at bounding box center [473, 315] width 116 height 28
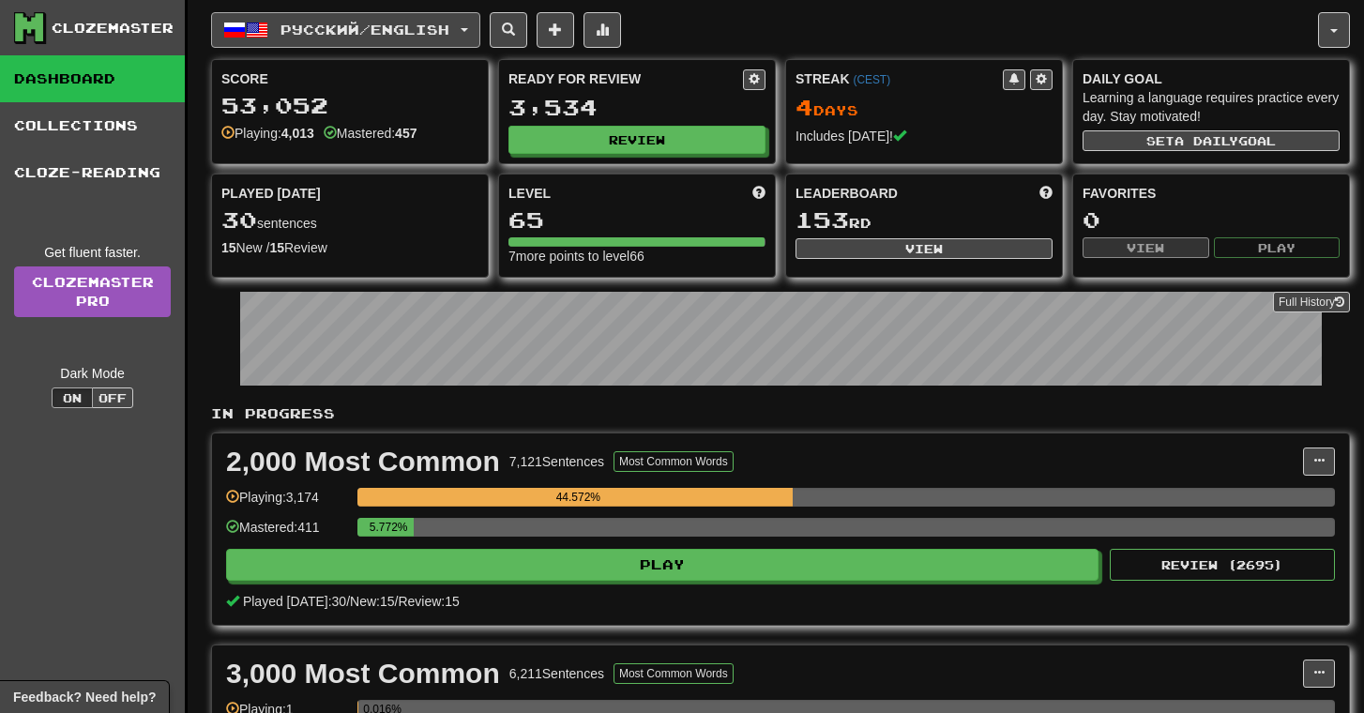
click at [361, 24] on span "Русский / English" at bounding box center [364, 30] width 169 height 16
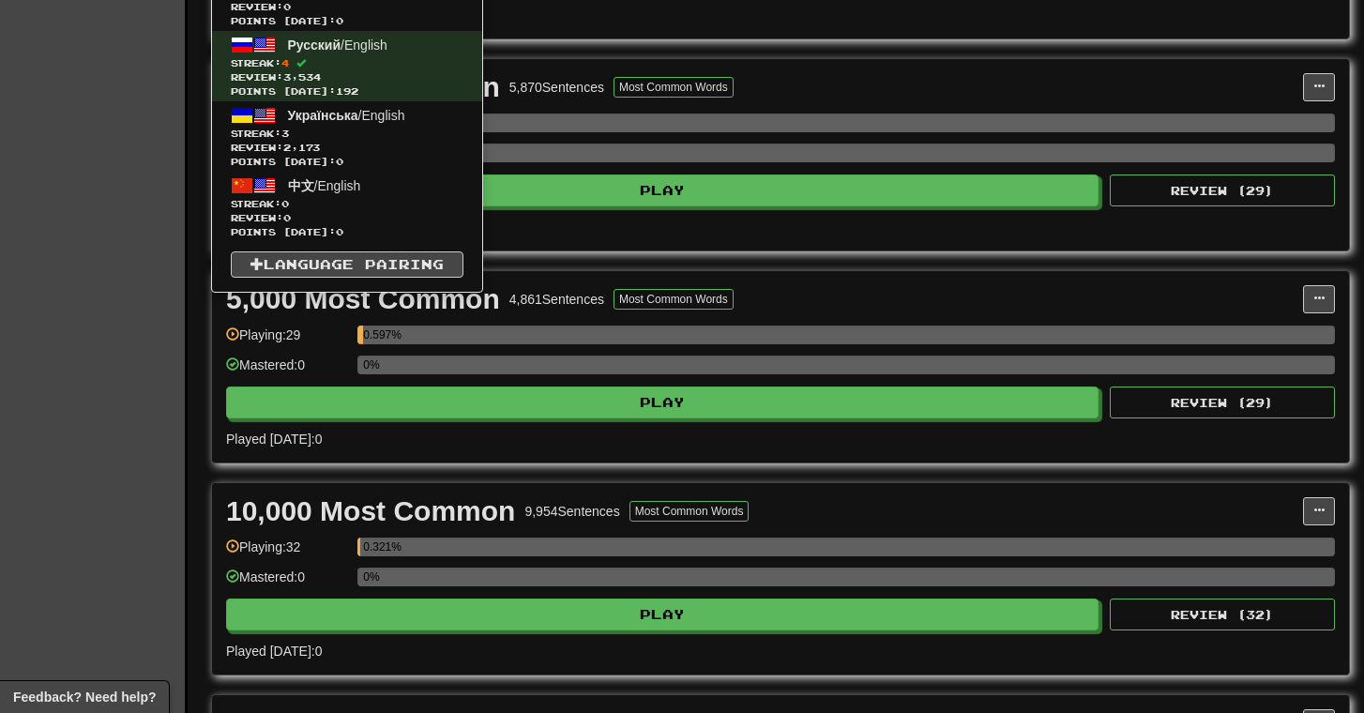
scroll to position [680, 0]
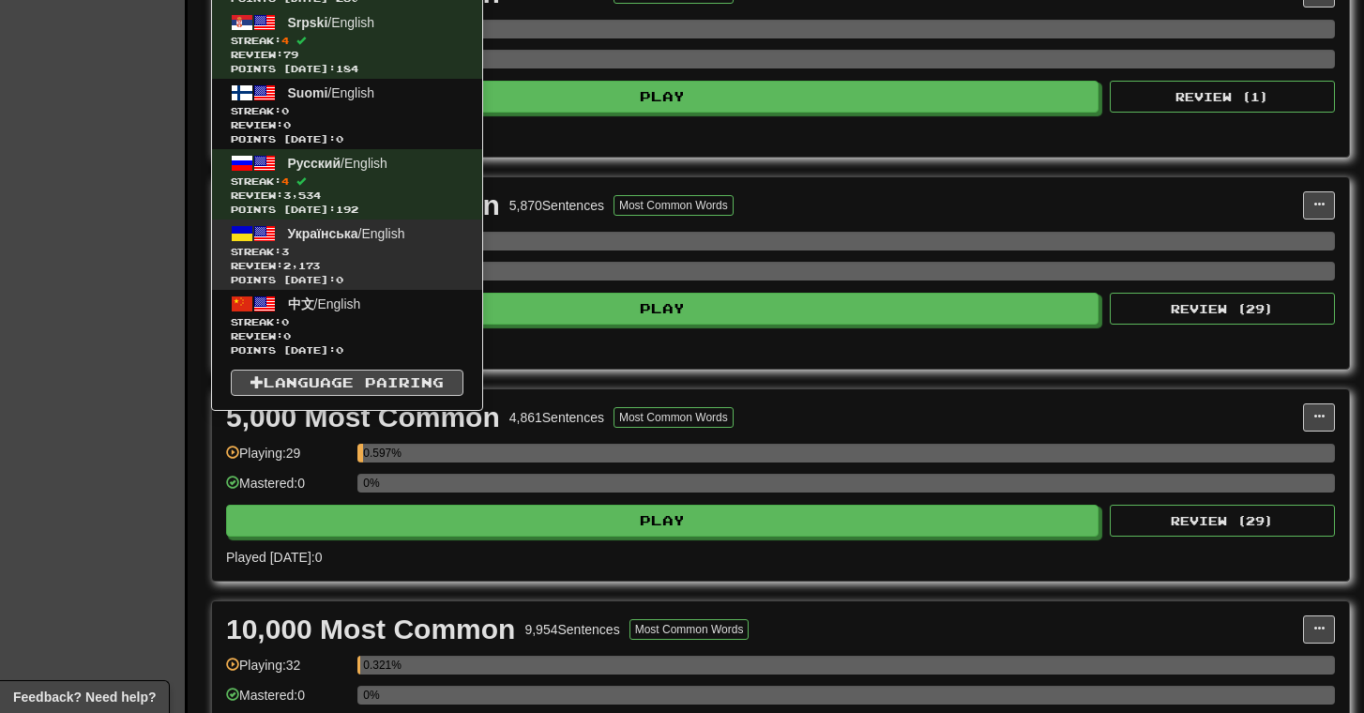
click at [425, 234] on link "Українська / English Streak: 3 Review: 2,173 Points today: 0" at bounding box center [347, 254] width 270 height 70
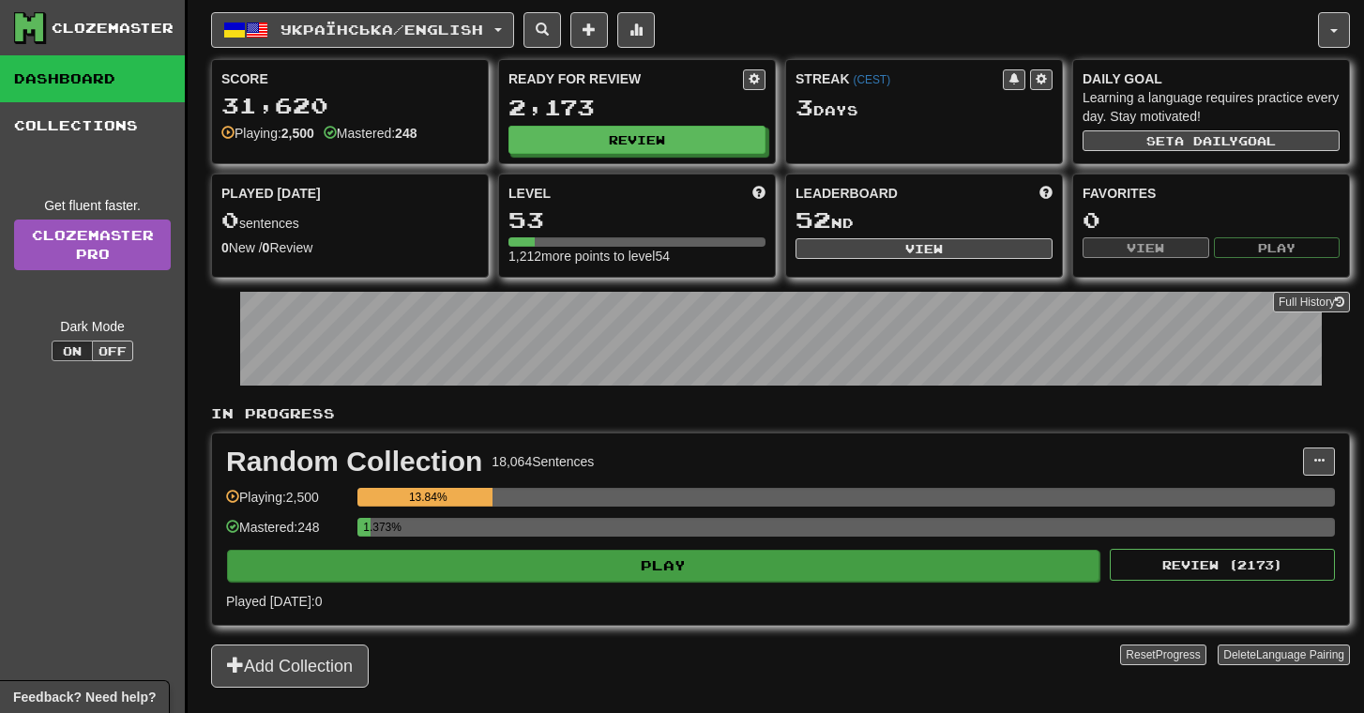
click at [869, 554] on button "Play" at bounding box center [663, 566] width 872 height 32
select select "**"
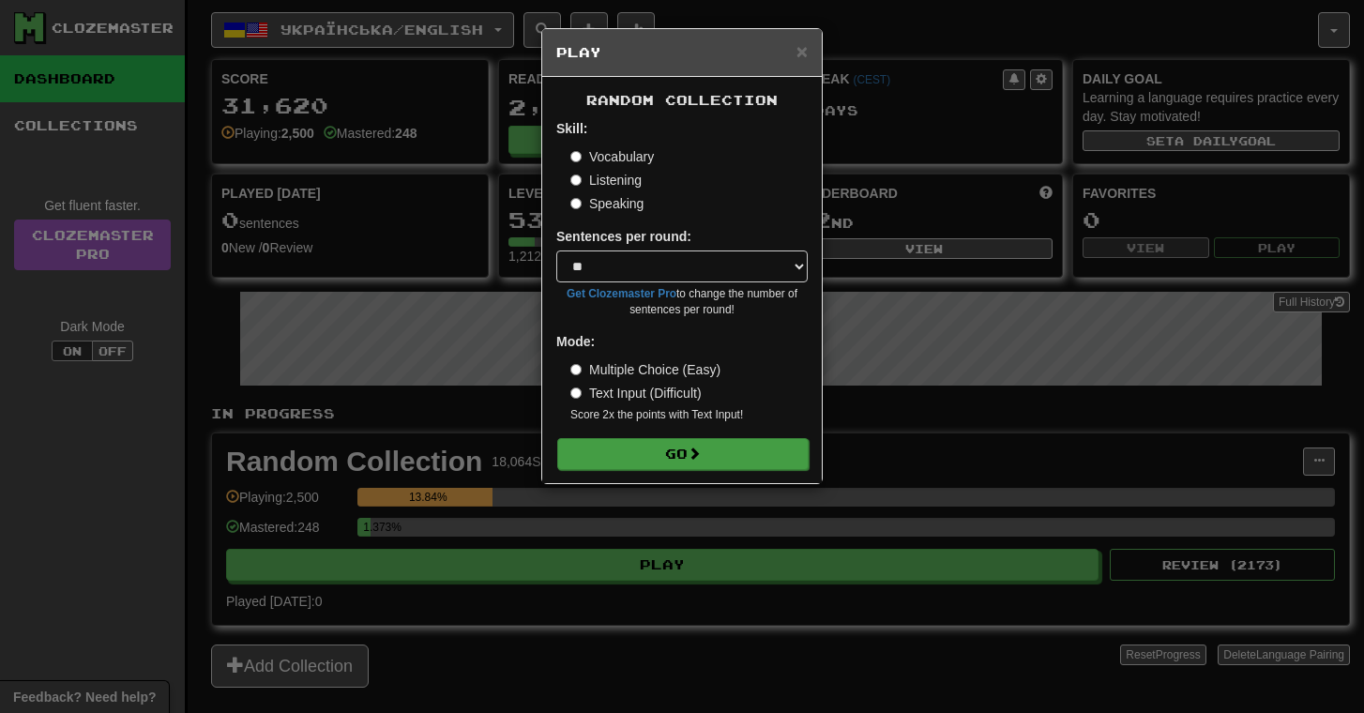
click at [778, 454] on button "Go" at bounding box center [682, 454] width 251 height 32
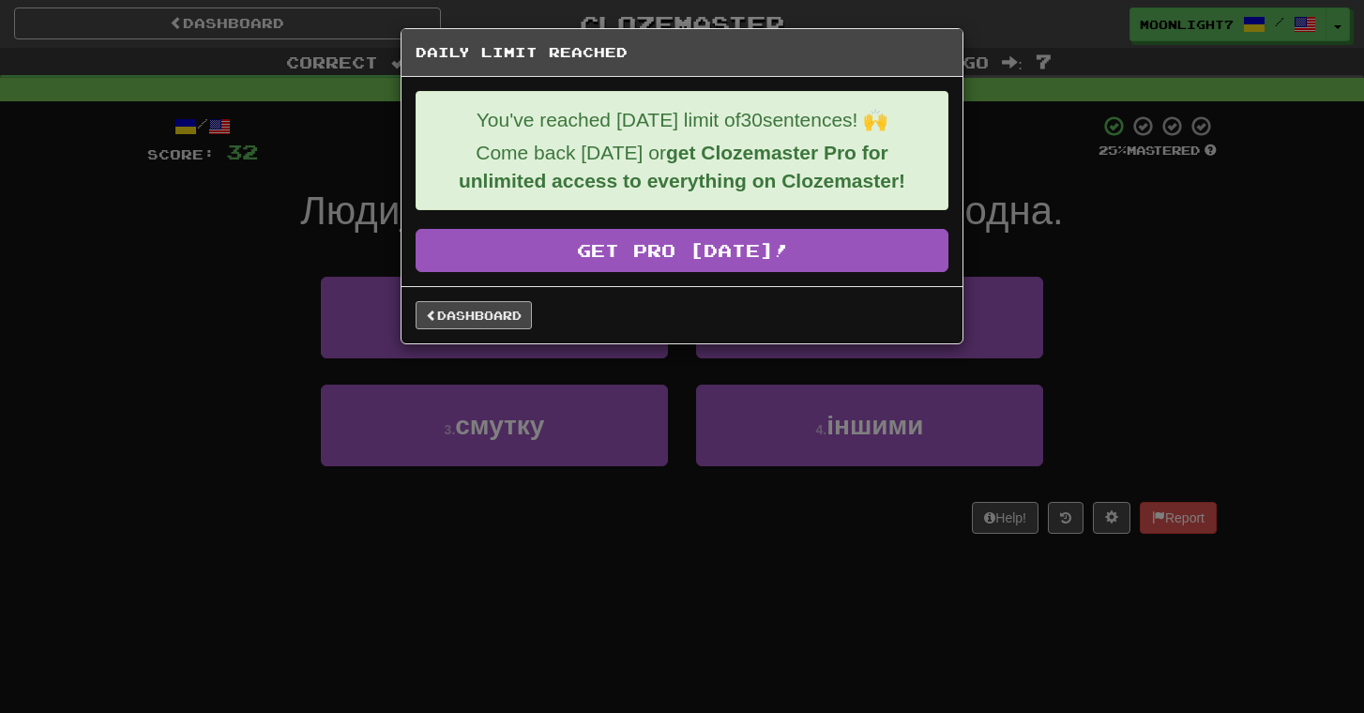
click at [511, 320] on link "Dashboard" at bounding box center [473, 315] width 116 height 28
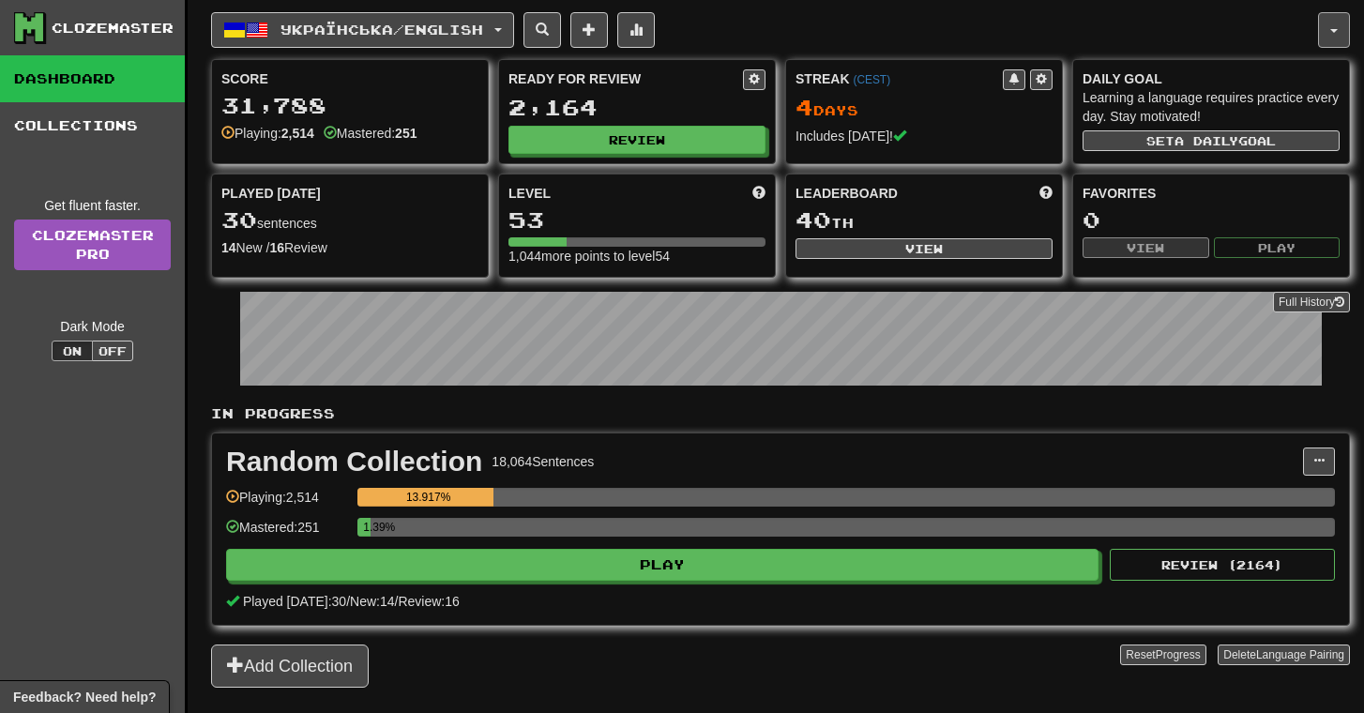
click at [1340, 46] on button "button" at bounding box center [1334, 30] width 32 height 36
